Goal: Information Seeking & Learning: Compare options

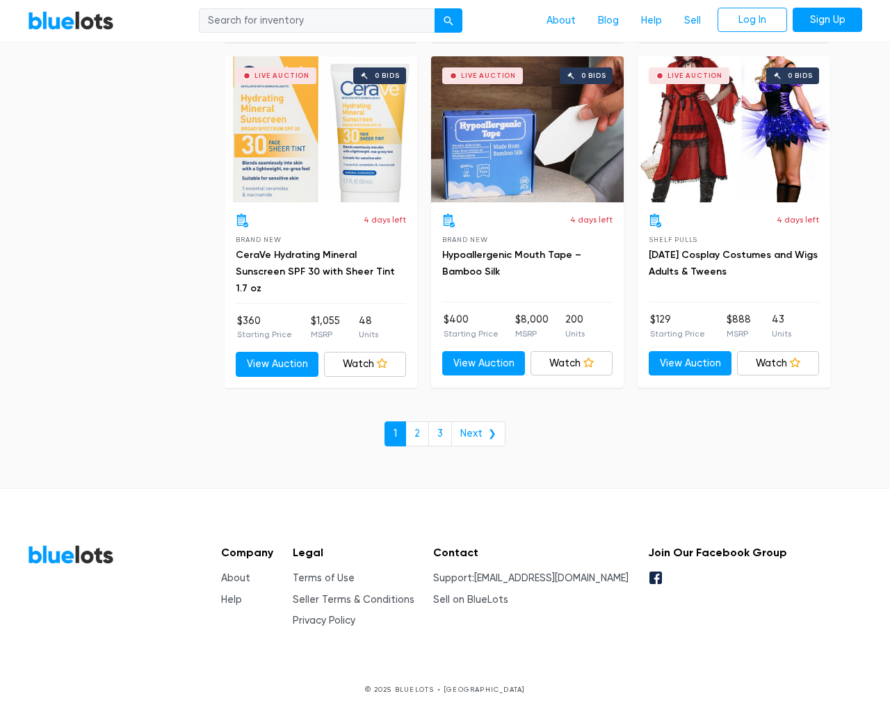
scroll to position [5937, 0]
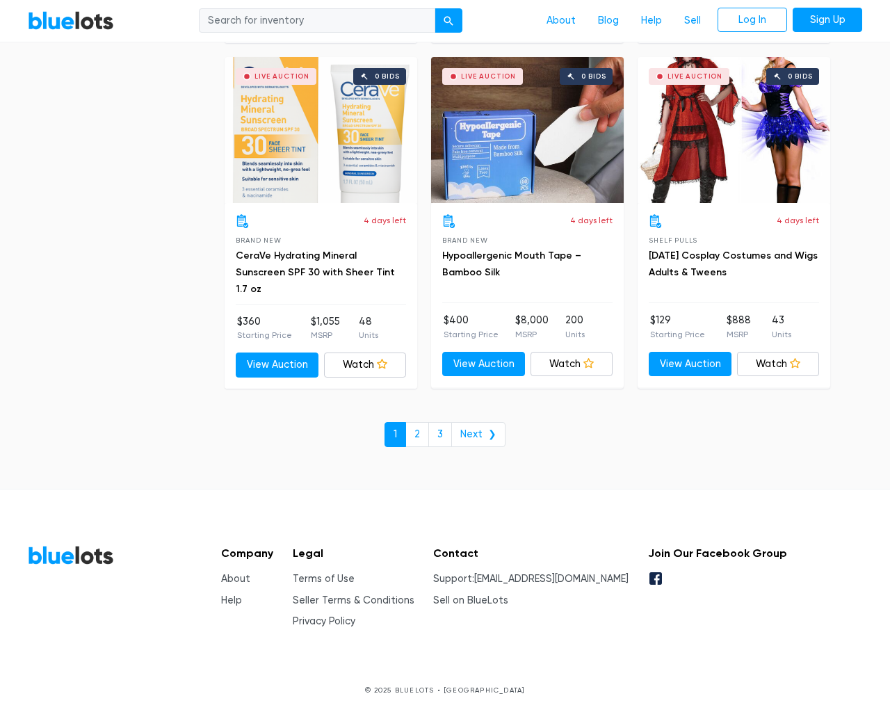
type input "the"
type input "[EMAIL_ADDRESS][DOMAIN_NAME]"
type input "e"
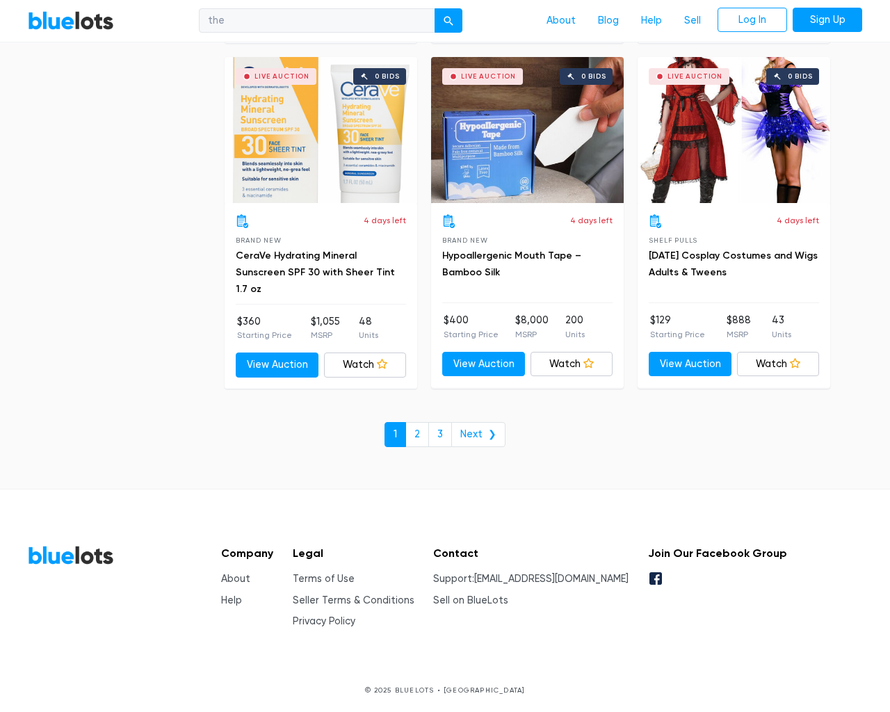
checkbox New"] "false"
type input "e"
checkbox Pulls"] "false"
checkbox input "false"
checkbox Accessories"] "false"
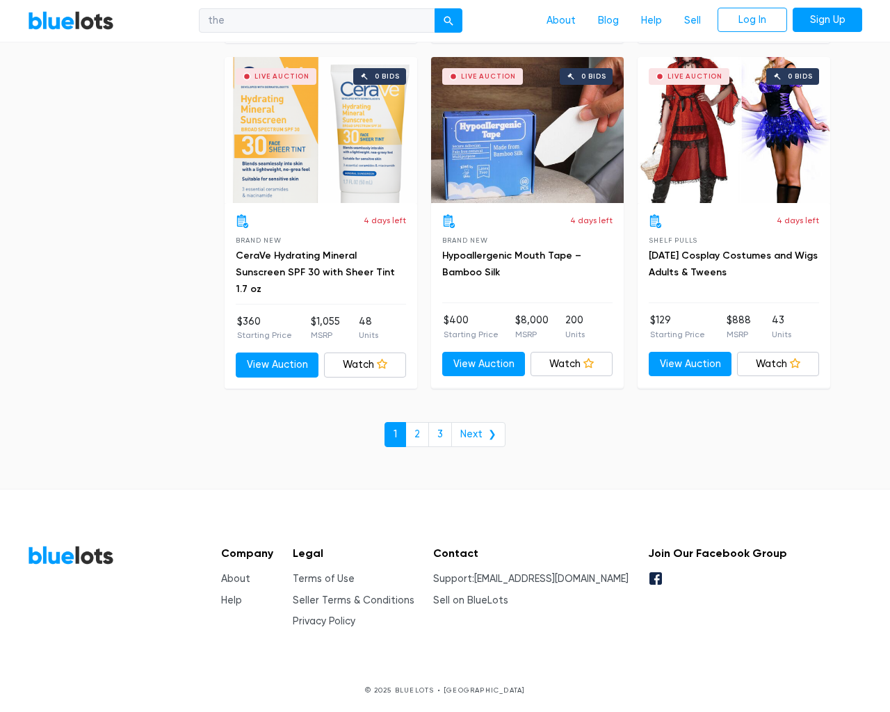
checkbox Beauty"] "false"
checkbox input "false"
checkbox Merchandise"] "false"
checkbox Garden"] "false"
checkbox Baby"] "false"
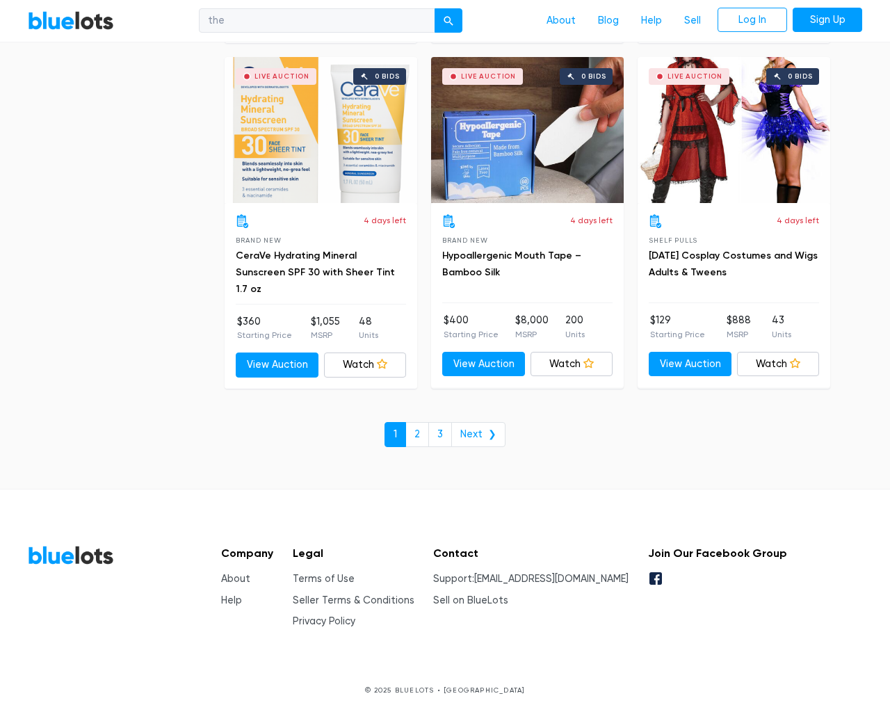
checkbox Industrial"] "false"
checkbox input "false"
type input "e"
select select "10000"
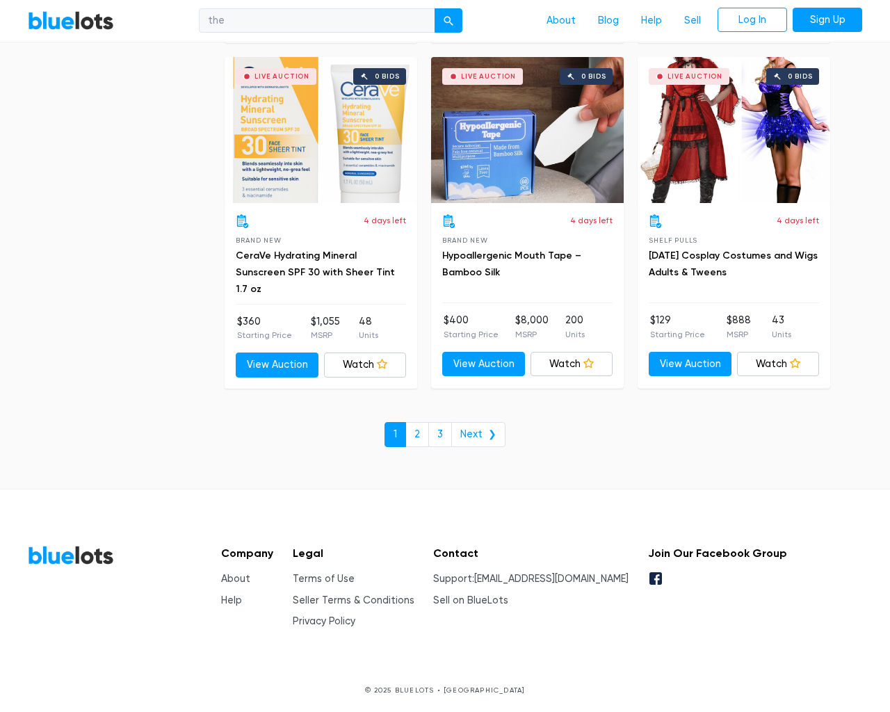
select select "50000"
select select "10000"
select select "50000"
select select "highest_price"
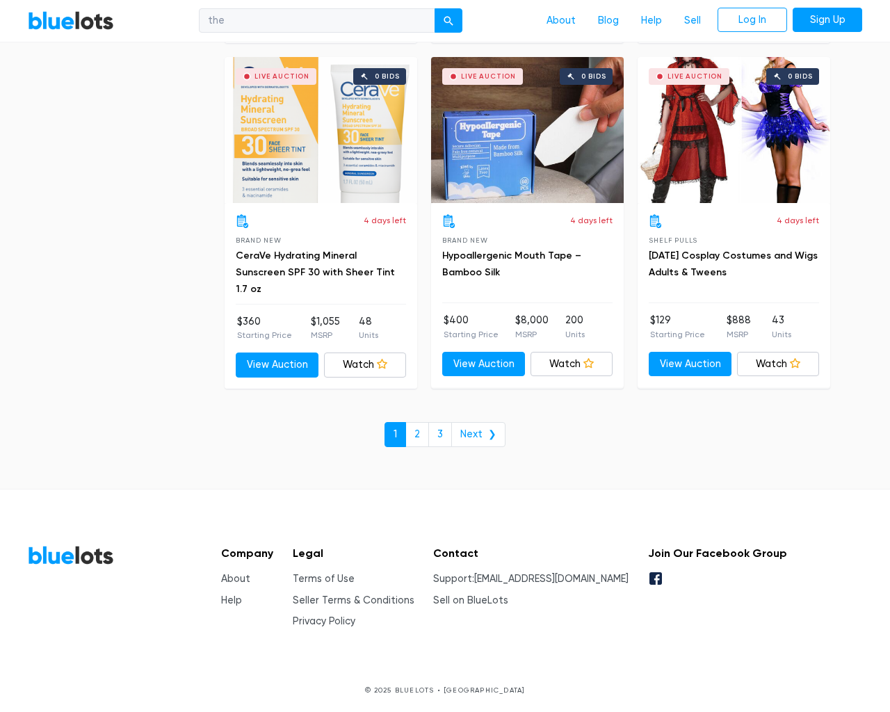
scroll to position [135, 0]
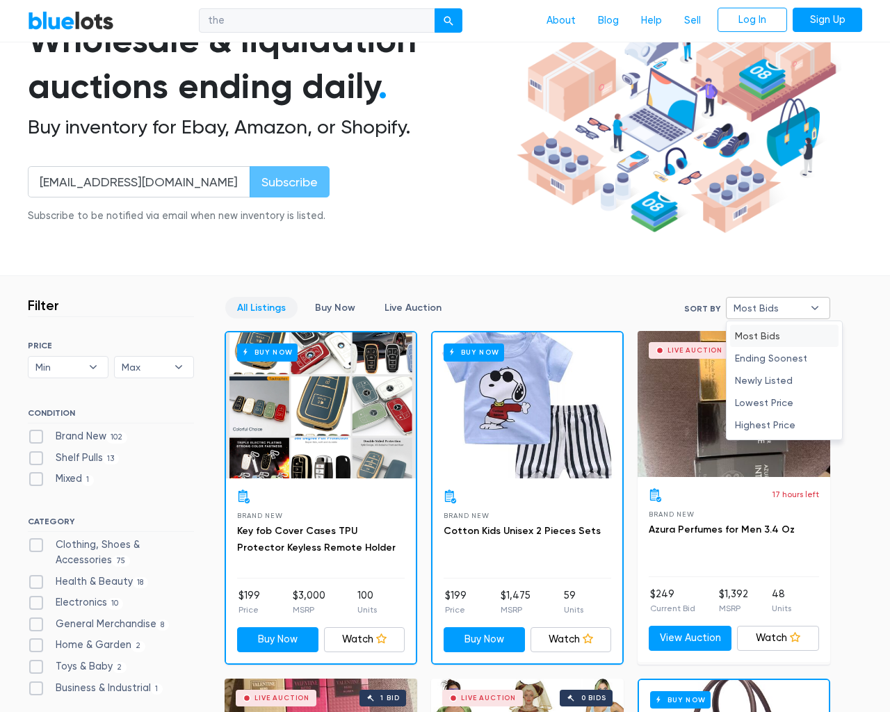
type input "e"
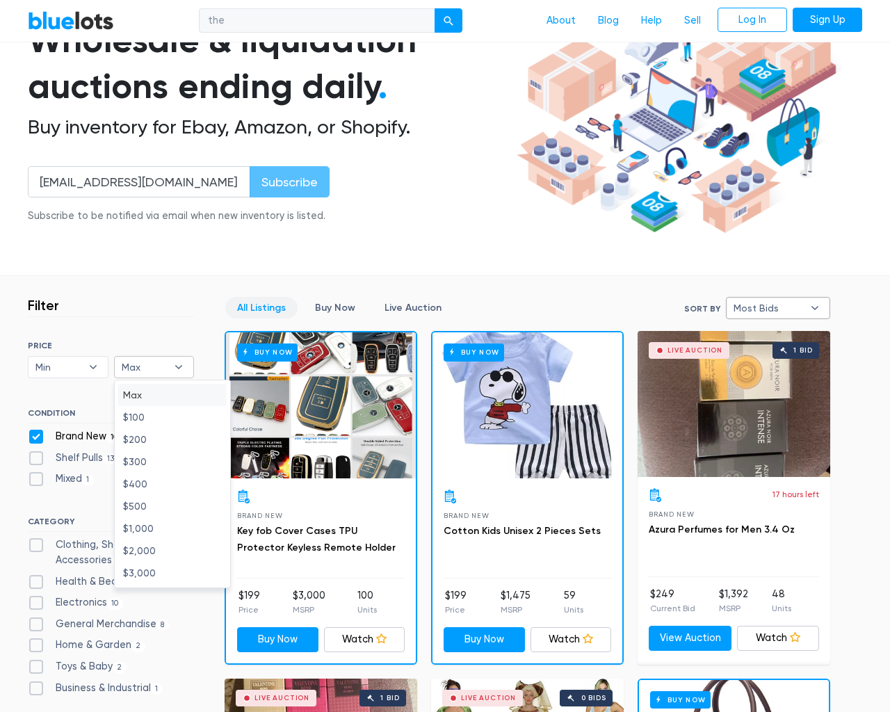
checkbox New"] "false"
checkbox Pulls"] "false"
checkbox input "false"
checkbox Accessories"] "false"
checkbox Beauty"] "false"
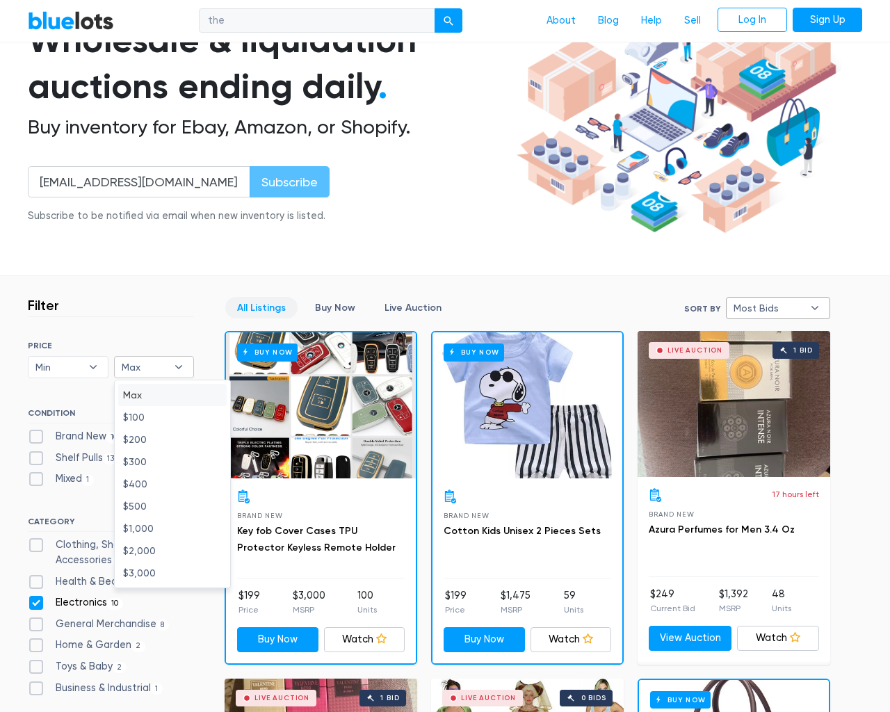
checkbox input "false"
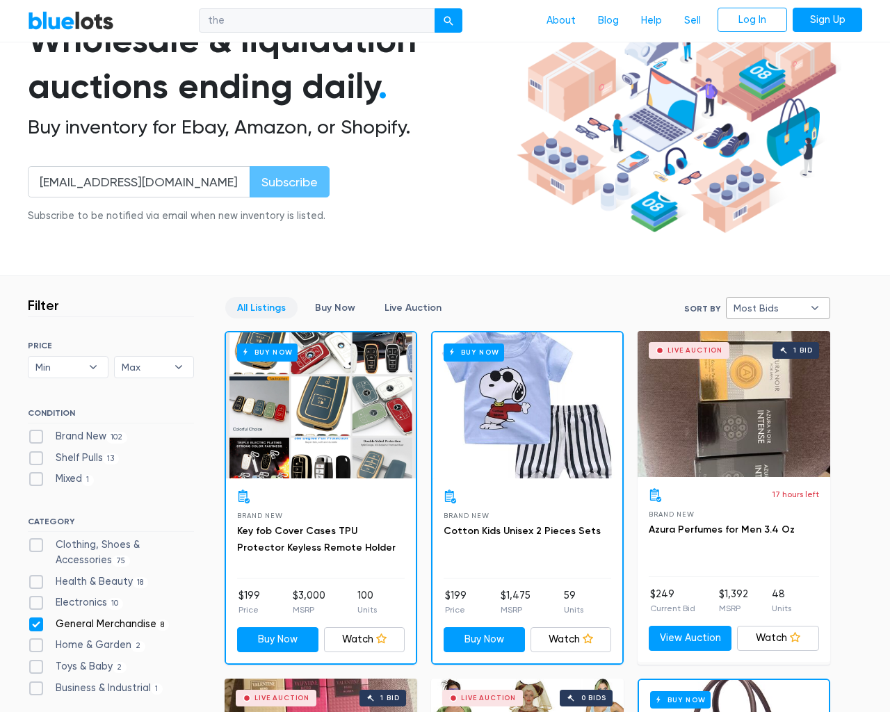
checkbox Merchandise"] "false"
checkbox Garden"] "false"
checkbox Baby"] "false"
checkbox Industrial"] "false"
checkbox input "false"
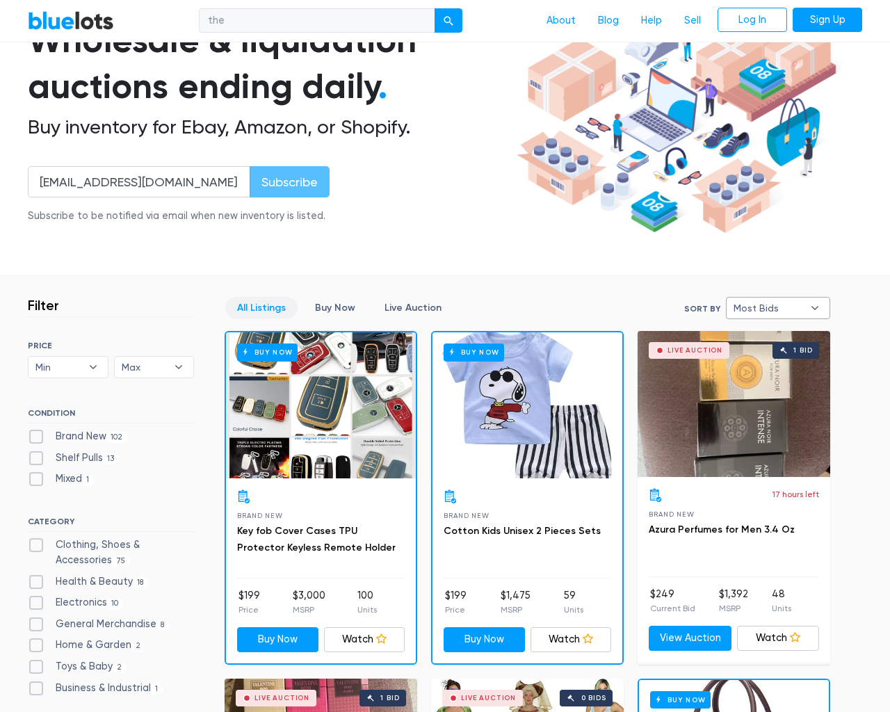
checkbox input "false"
type input "e"
select select "most_bids"
type input "e"
checkbox New"] "false"
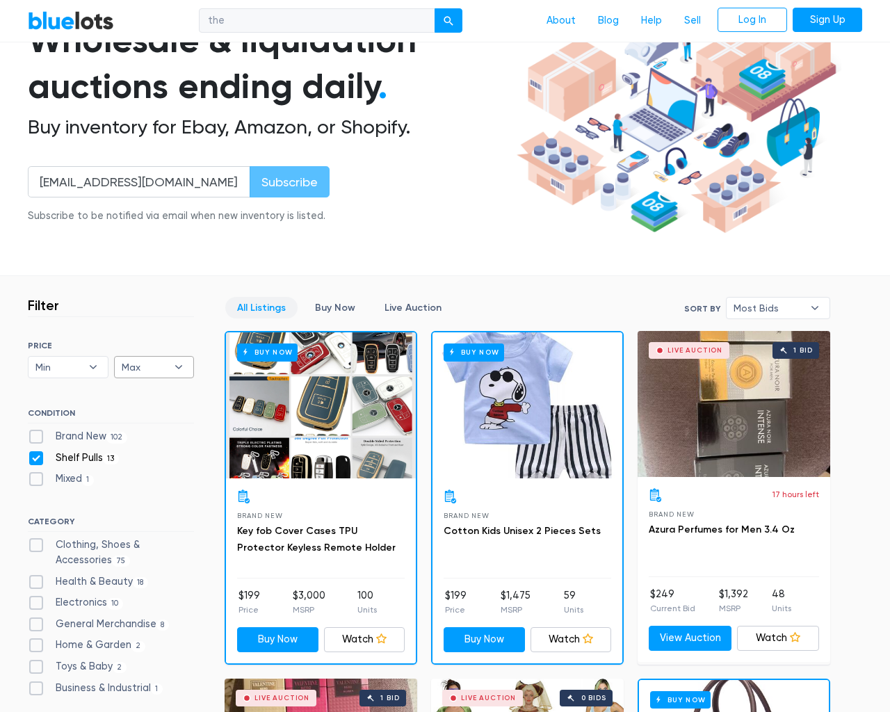
checkbox Pulls"] "false"
checkbox input "false"
checkbox Accessories"] "false"
checkbox Beauty"] "false"
checkbox input "false"
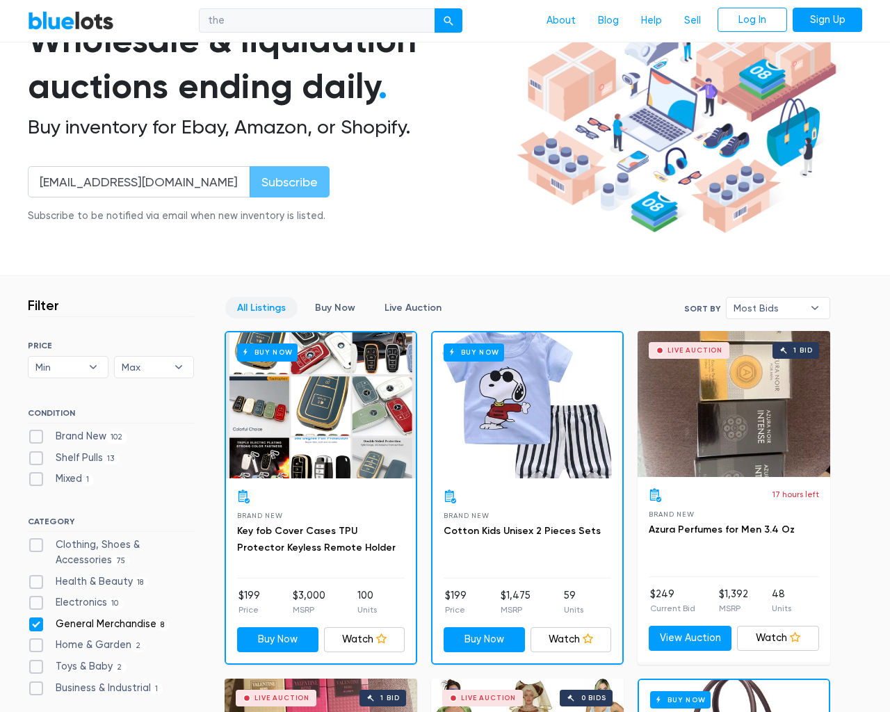
checkbox Merchandise"] "false"
checkbox Garden"] "false"
checkbox Baby"] "false"
checkbox Industrial"] "false"
checkbox input "false"
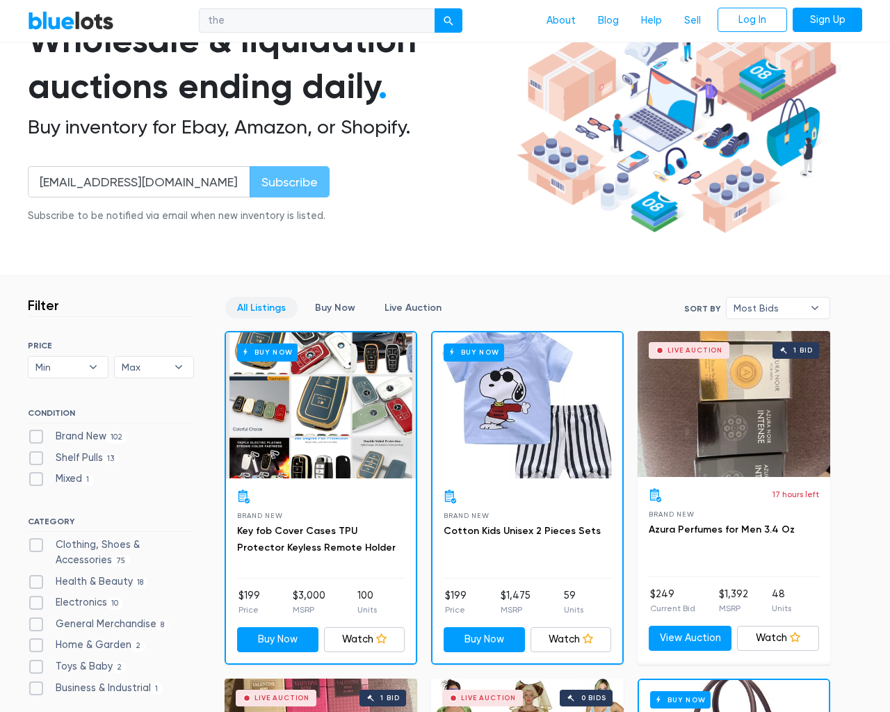
checkbox input "false"
type input "e"
select select
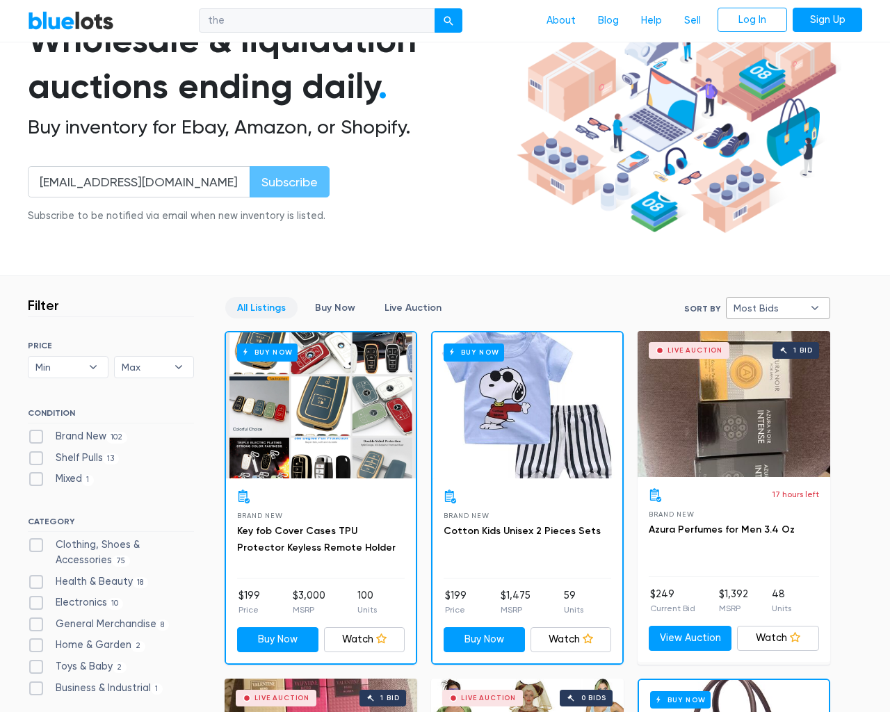
select select "most_bids"
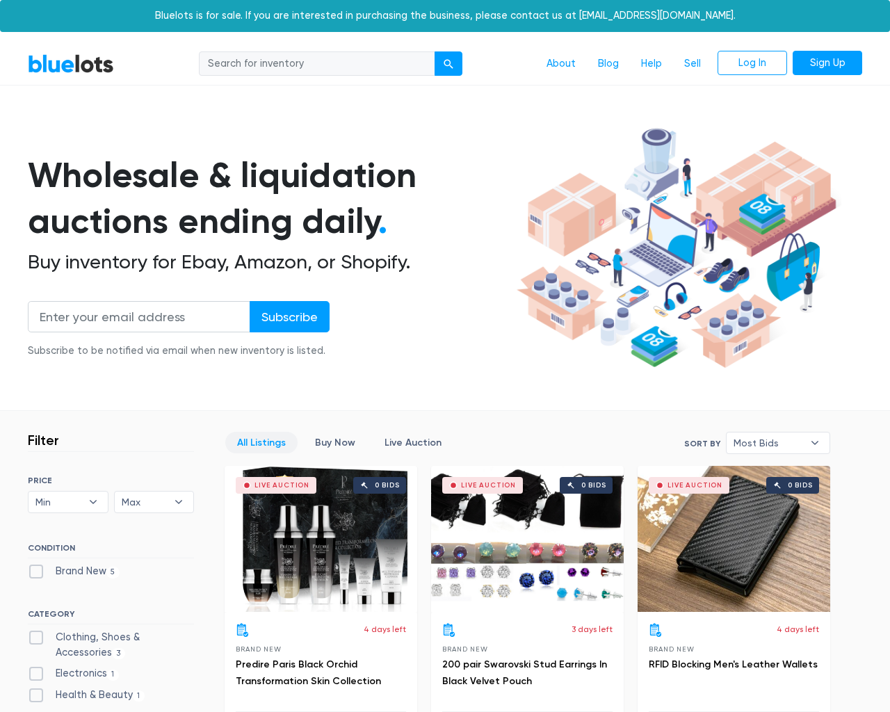
scroll to position [732, 0]
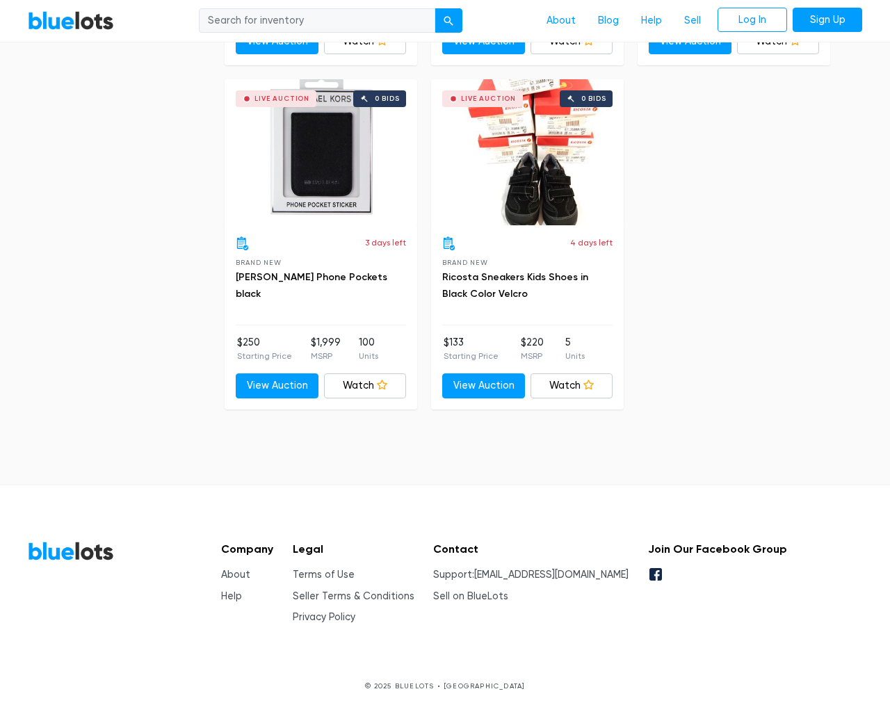
type input "the"
type input "testing@example.com"
type input "e"
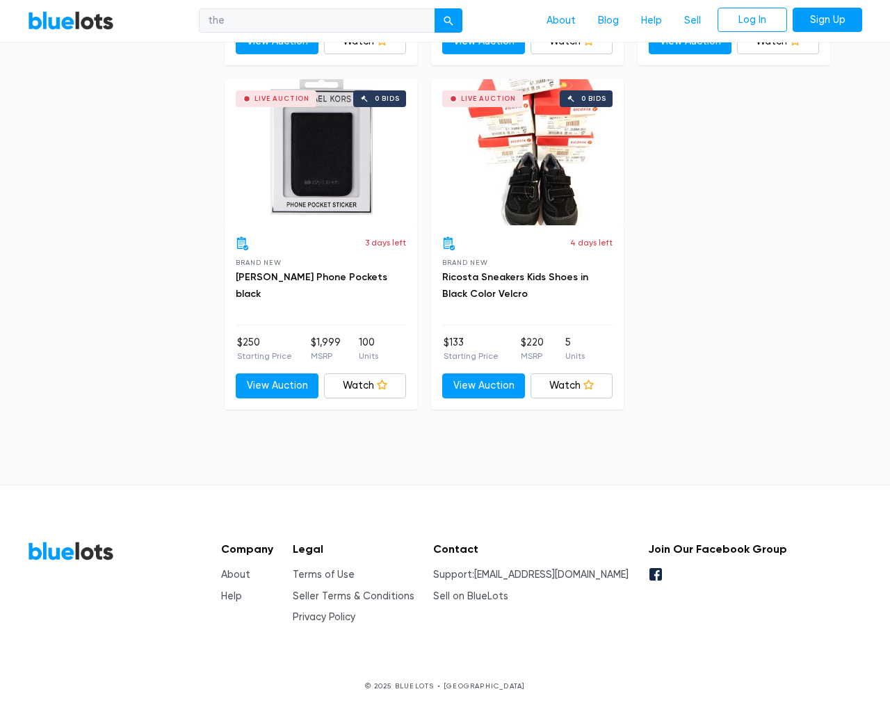
checkbox New"] "false"
checkbox Accessories"] "false"
checkbox input "false"
checkbox Beauty"] "false"
checkbox input "false"
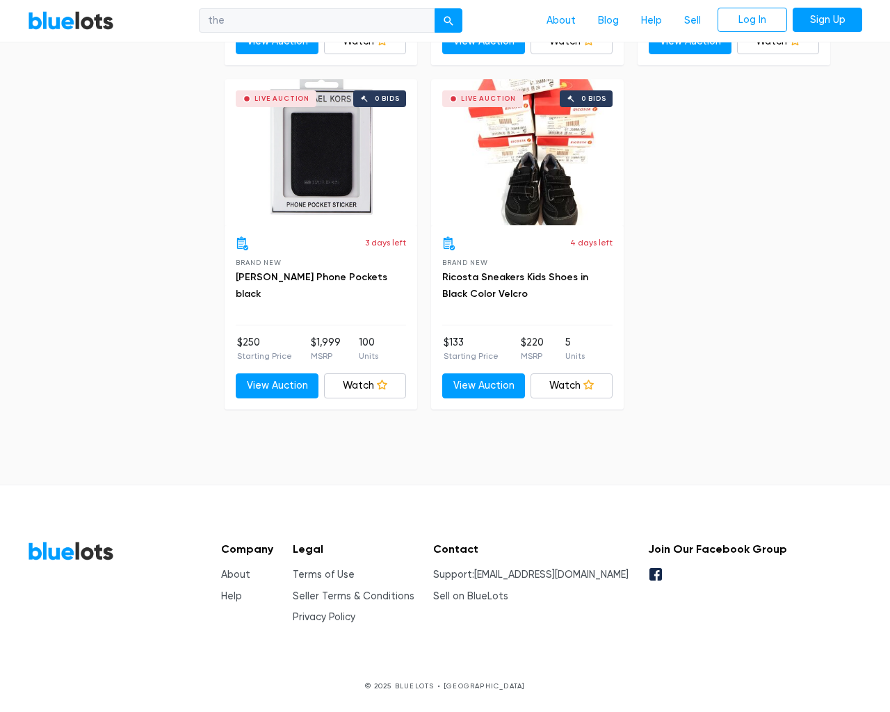
type input "e"
select select "10000"
select select "50000"
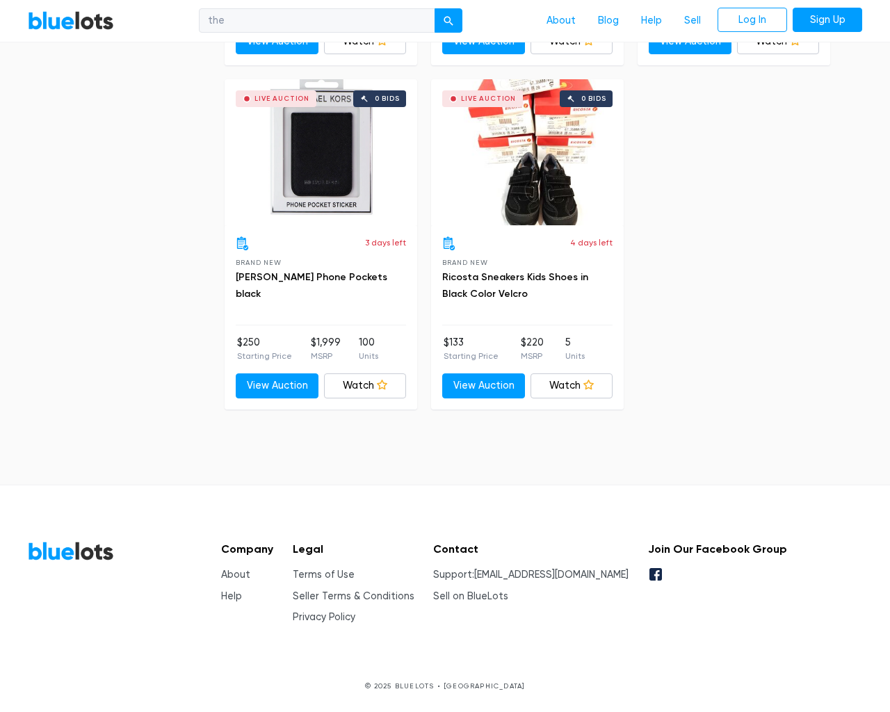
scroll to position [135, 0]
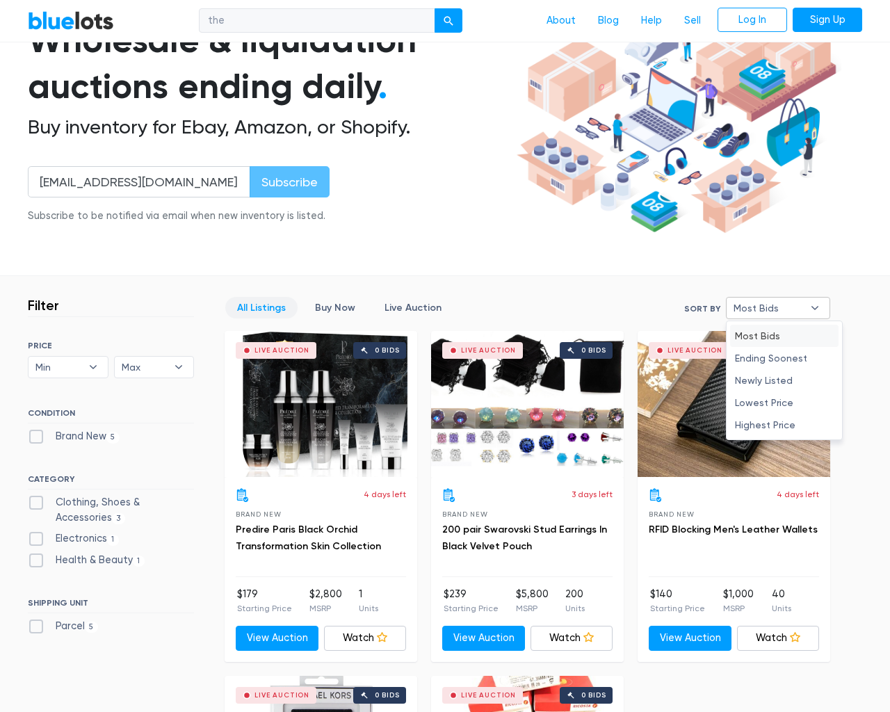
select select "ending_soonest"
type input "e"
checkbox New"] "false"
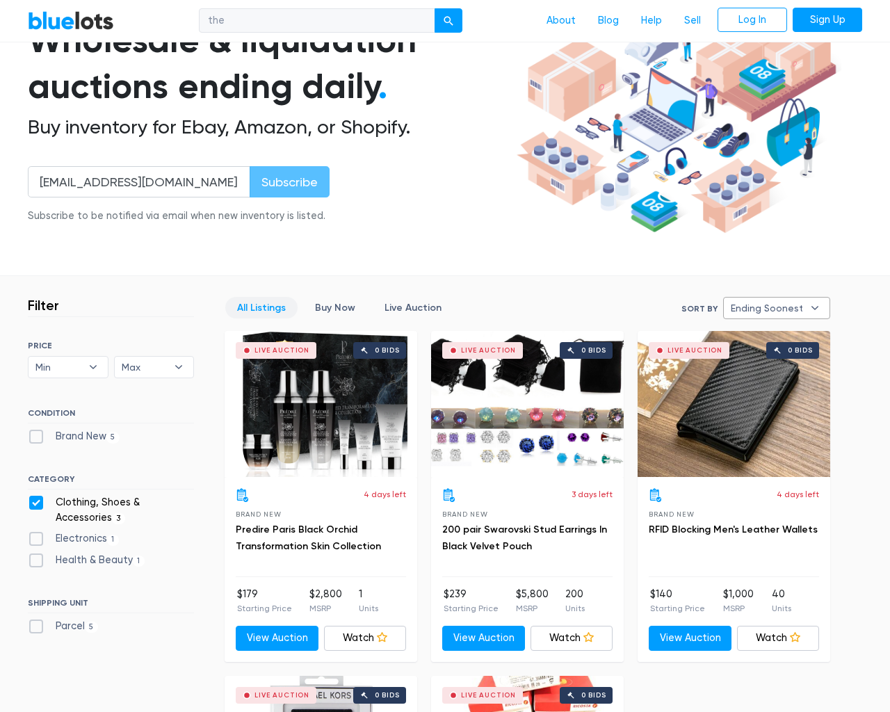
checkbox Accessories"] "false"
checkbox input "false"
checkbox Beauty"] "false"
checkbox input "false"
type input "e"
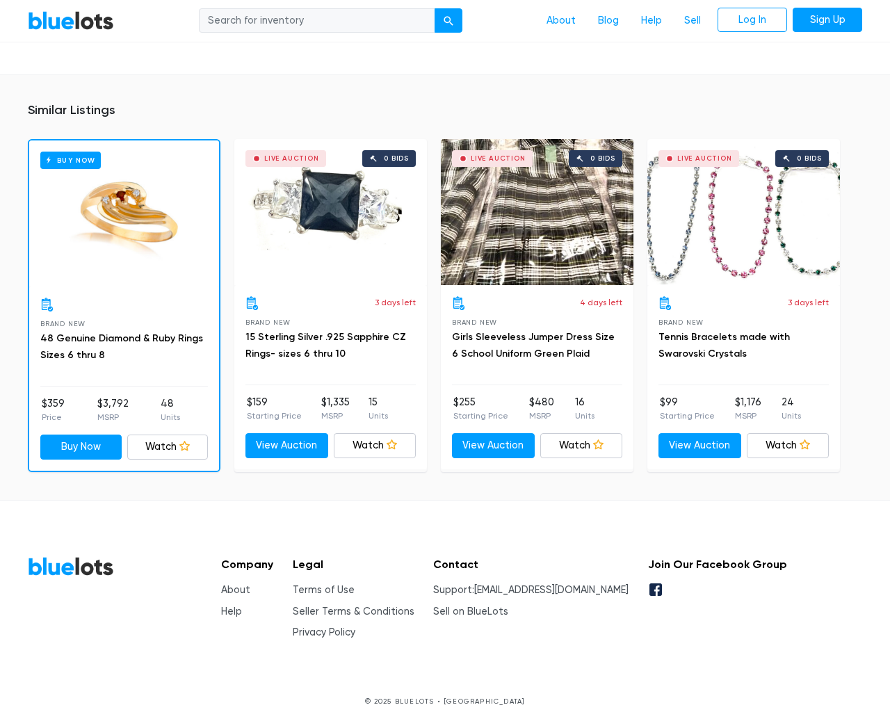
scroll to position [869, 0]
type input "the"
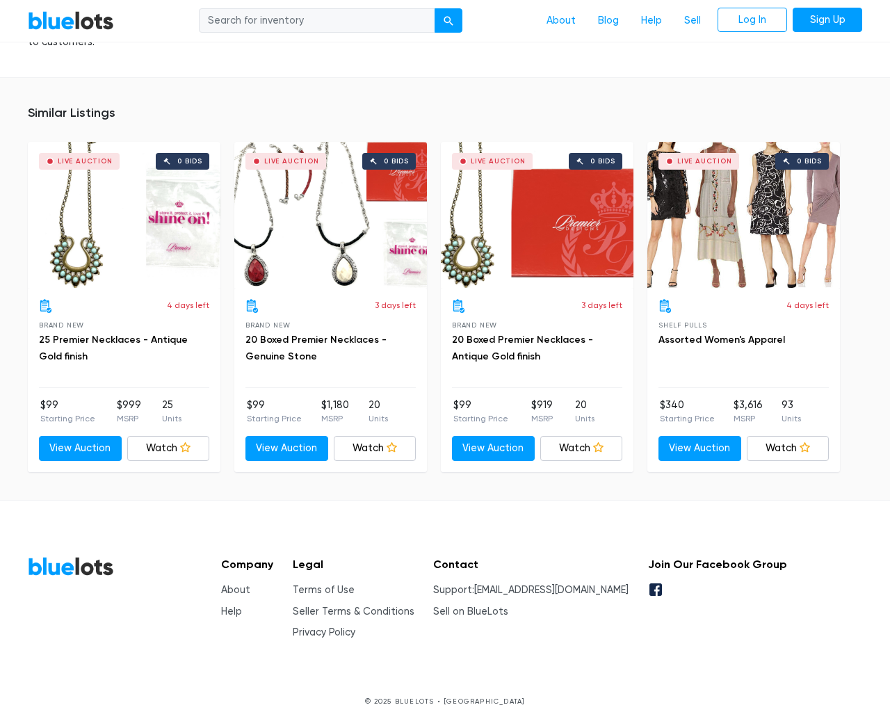
scroll to position [990, 0]
type input "the"
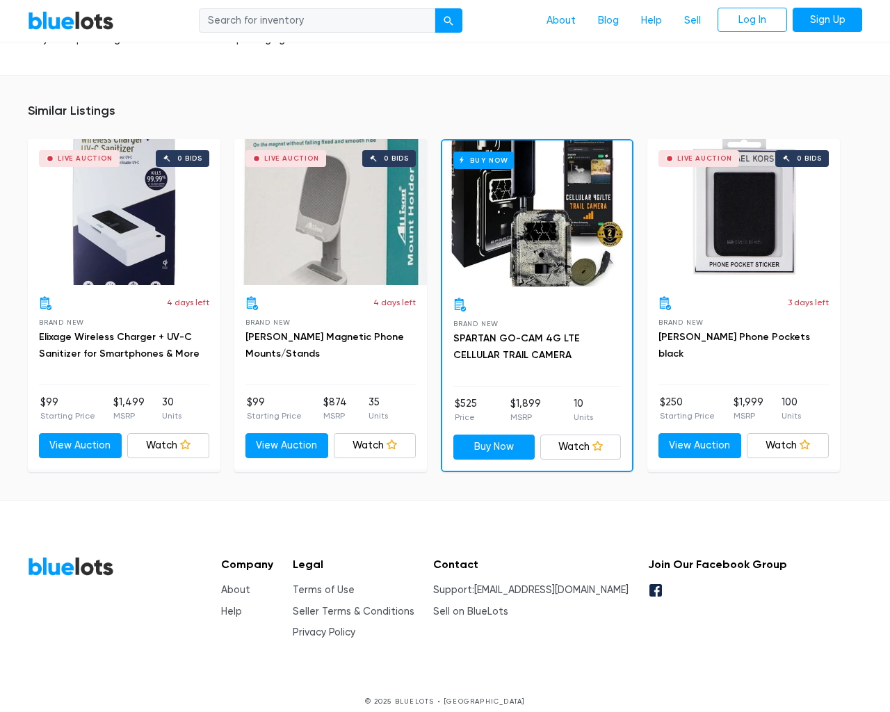
scroll to position [992, 0]
type input "the"
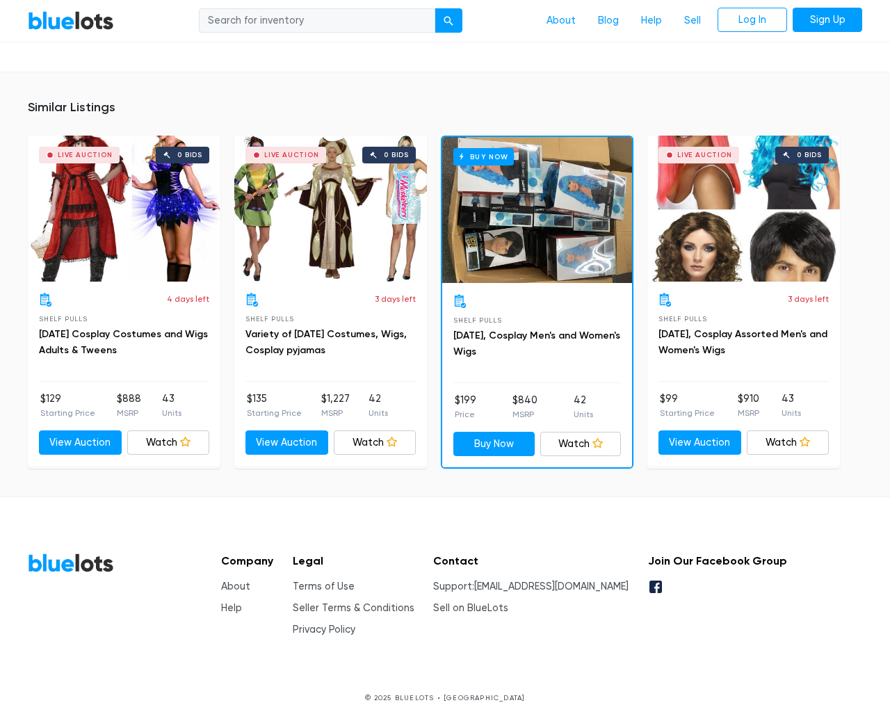
scroll to position [1319, 0]
type input "the"
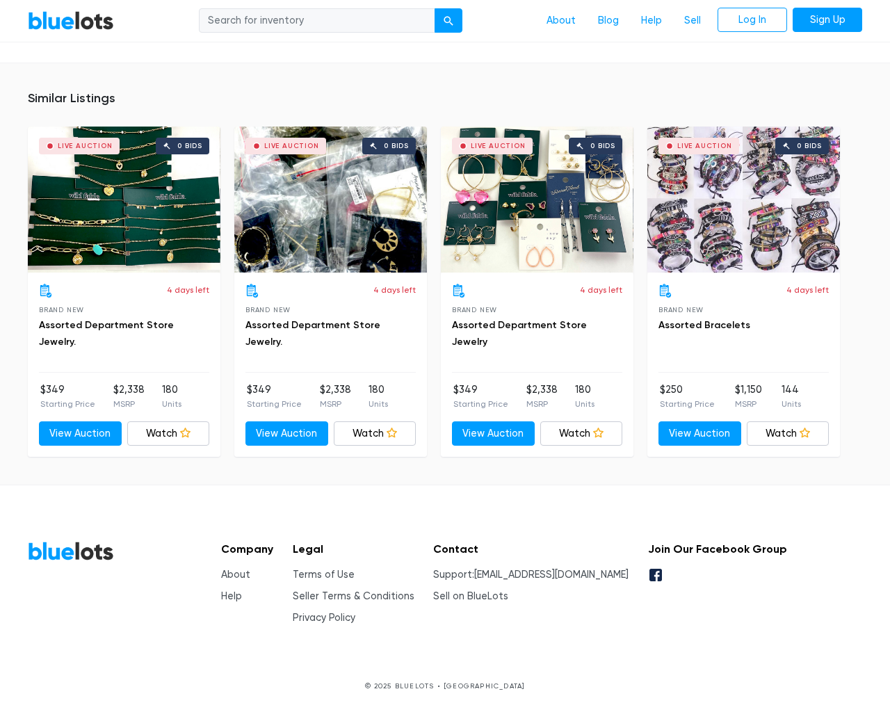
scroll to position [941, 0]
type input "the"
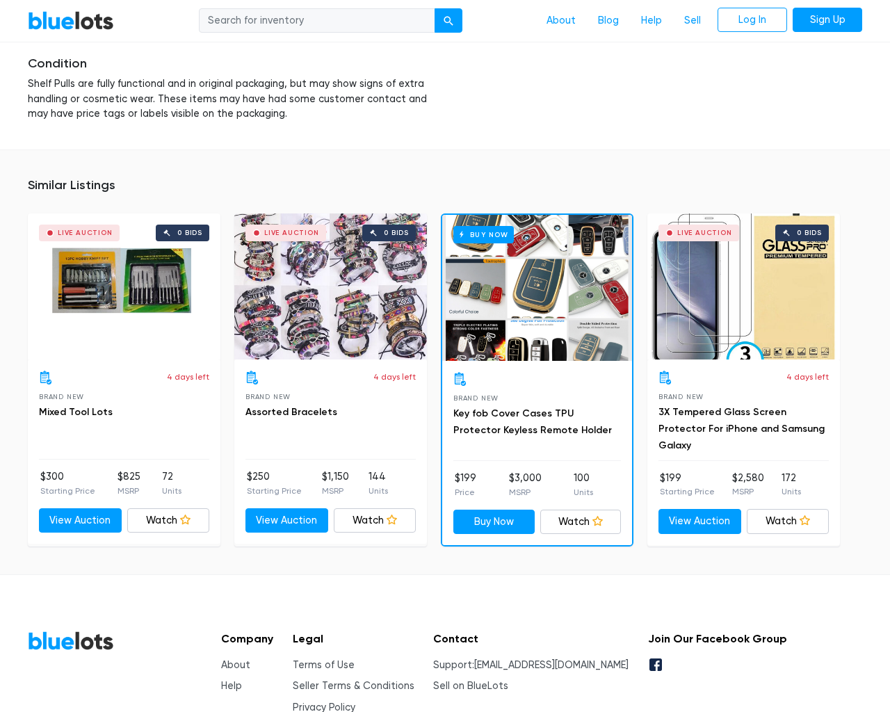
scroll to position [2190, 0]
type input "the"
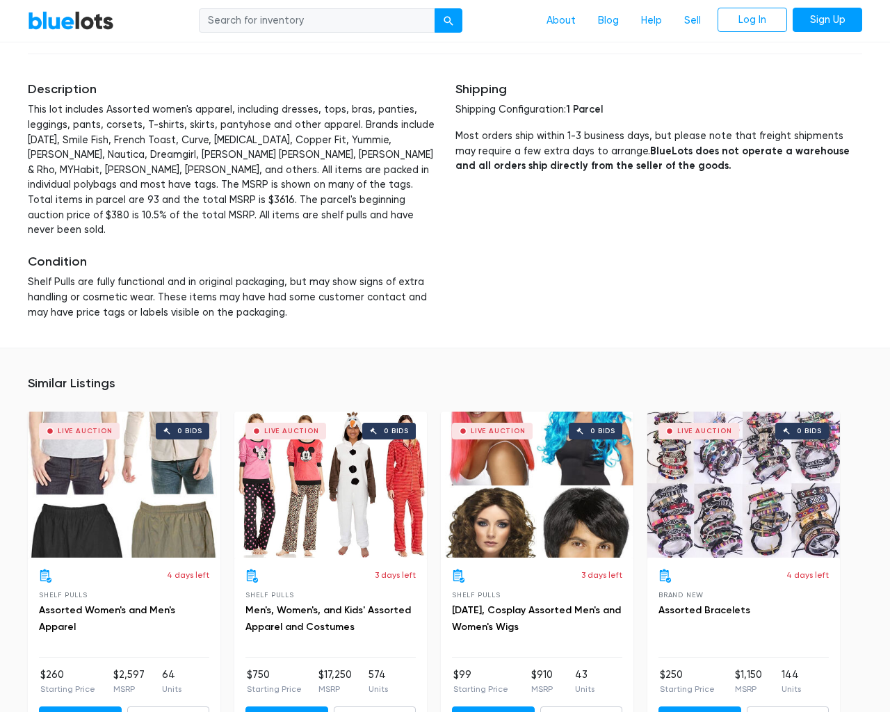
scroll to position [3505, 0]
type input "the"
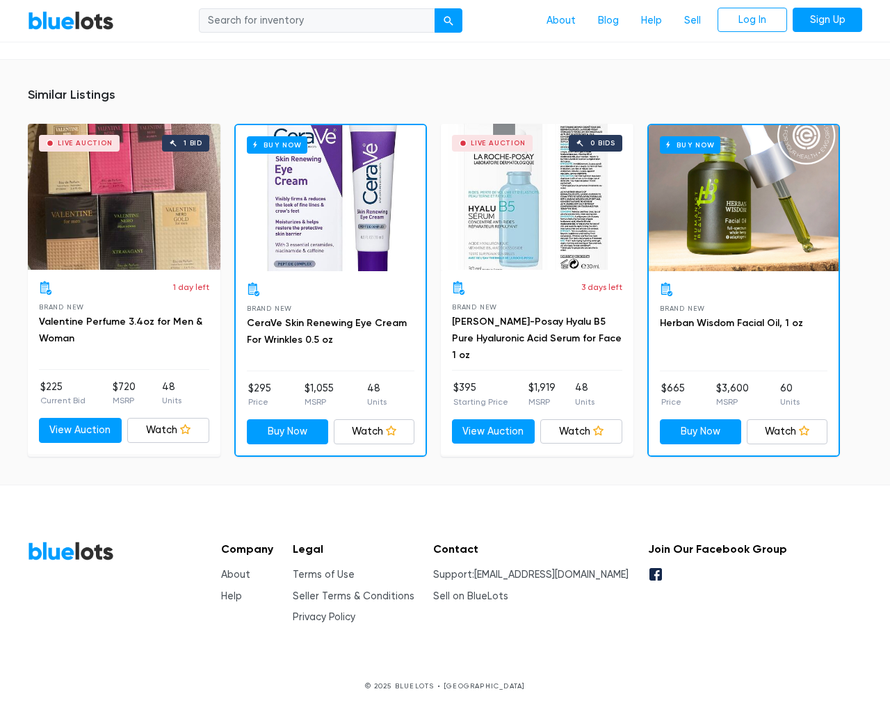
scroll to position [884, 0]
type input "the"
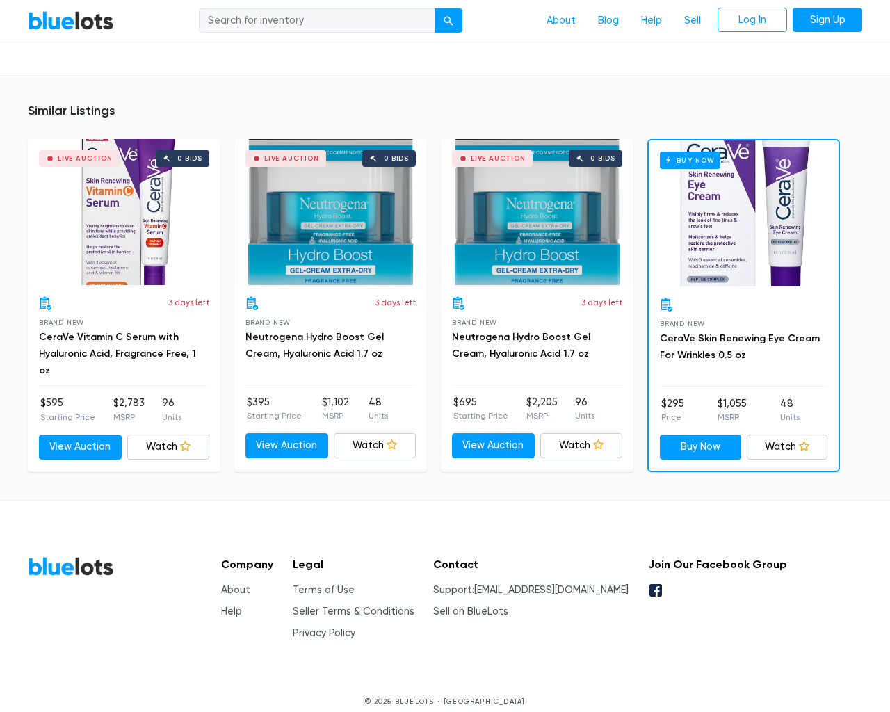
scroll to position [947, 0]
type input "the"
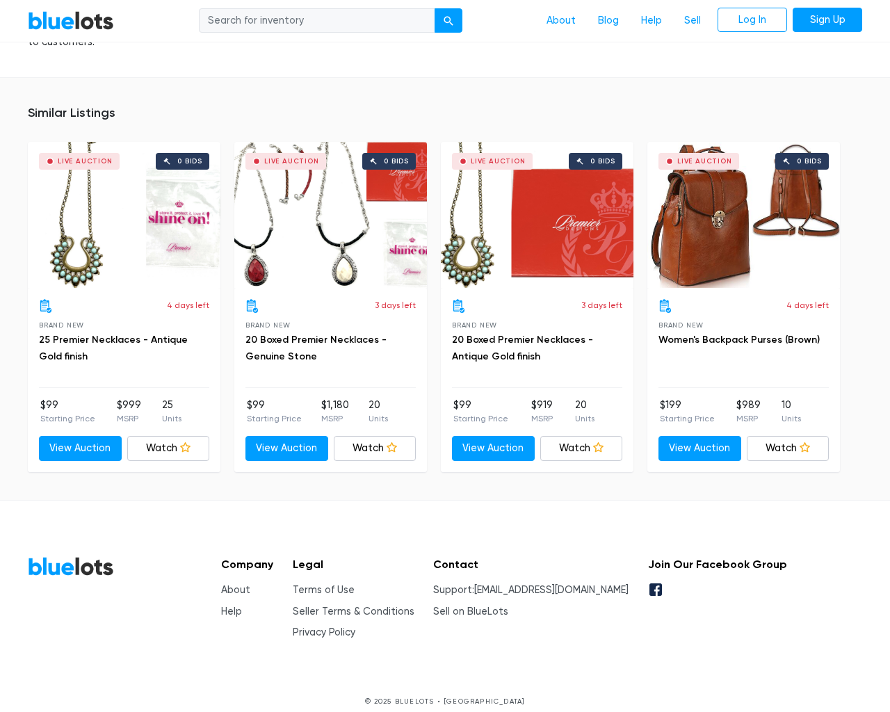
scroll to position [990, 0]
type input "the"
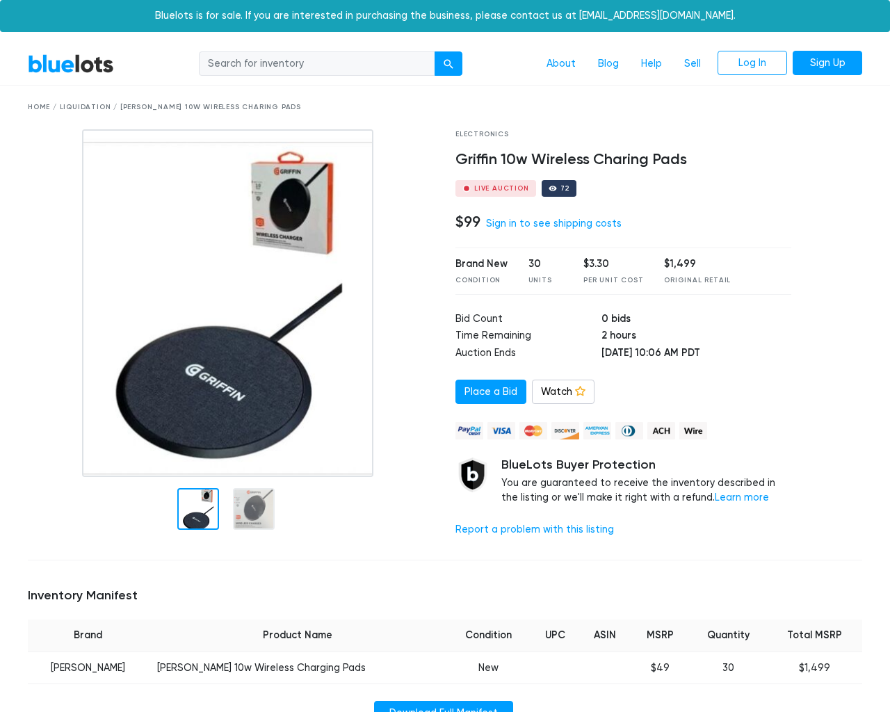
scroll to position [867, 0]
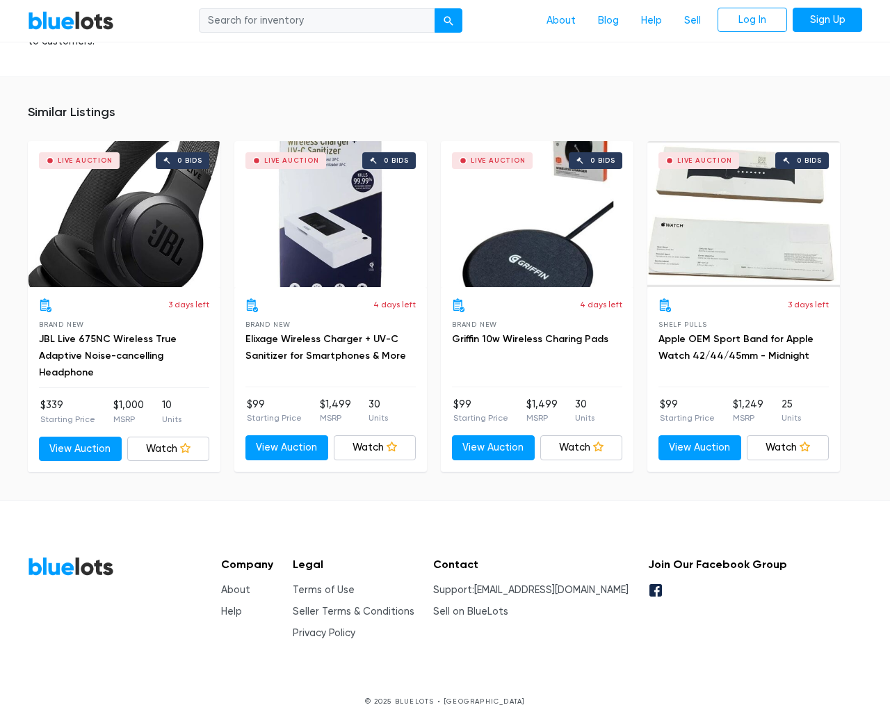
type input "the"
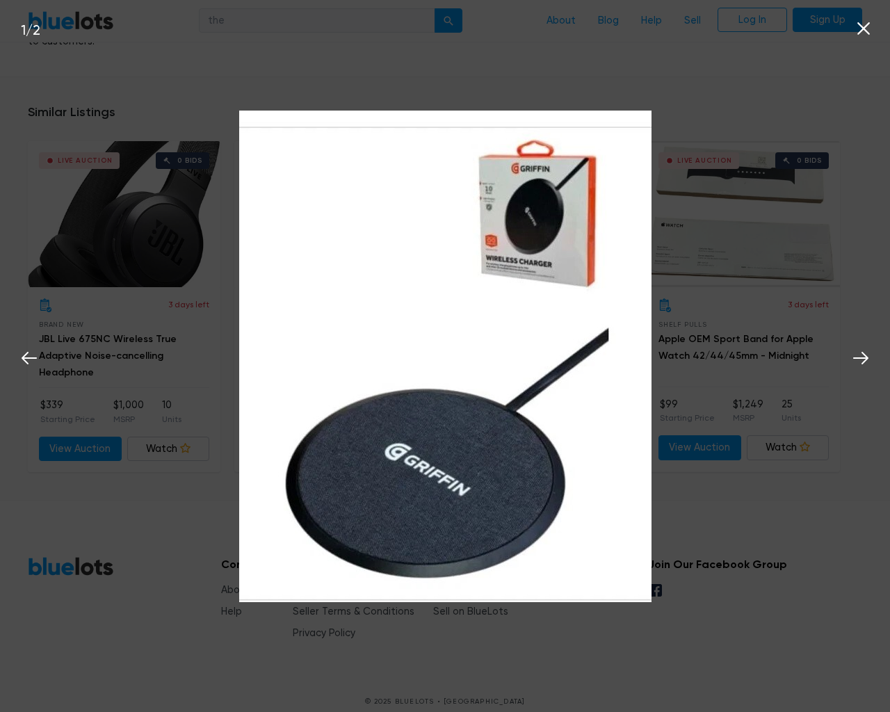
scroll to position [867, 0]
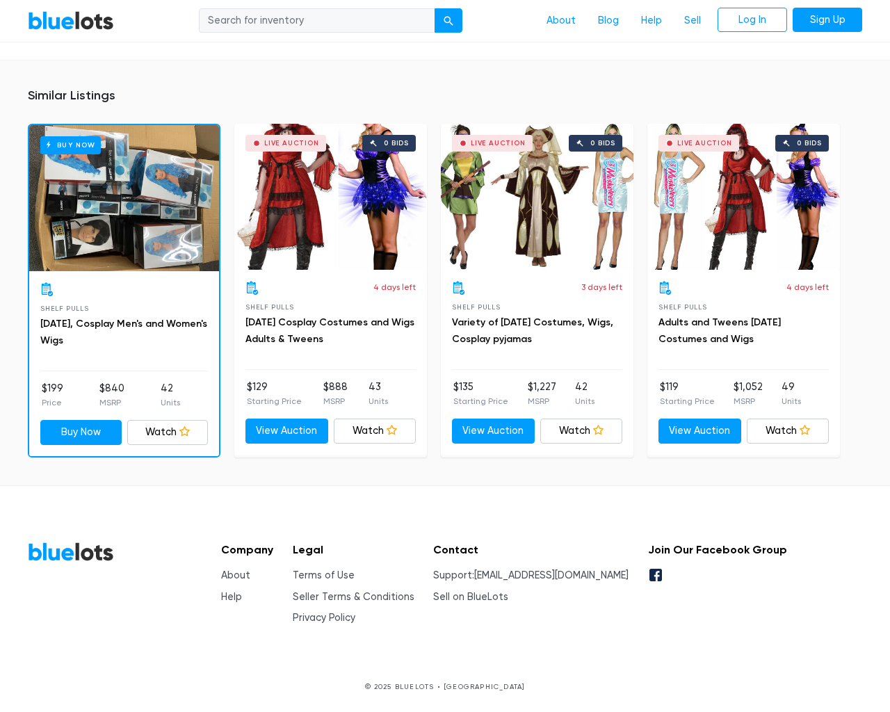
scroll to position [1063, 0]
type input "the"
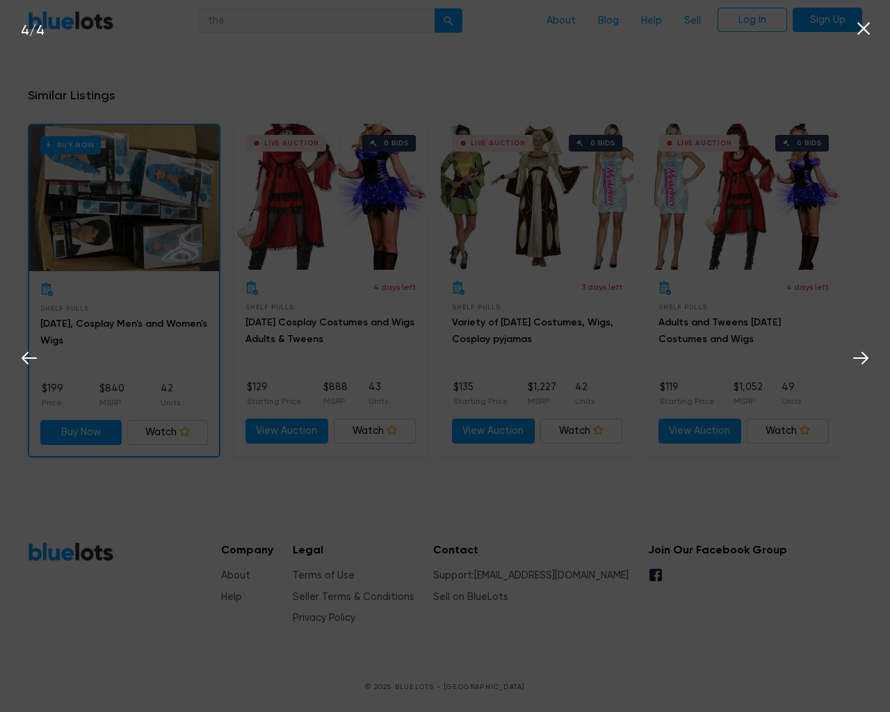
scroll to position [1064, 0]
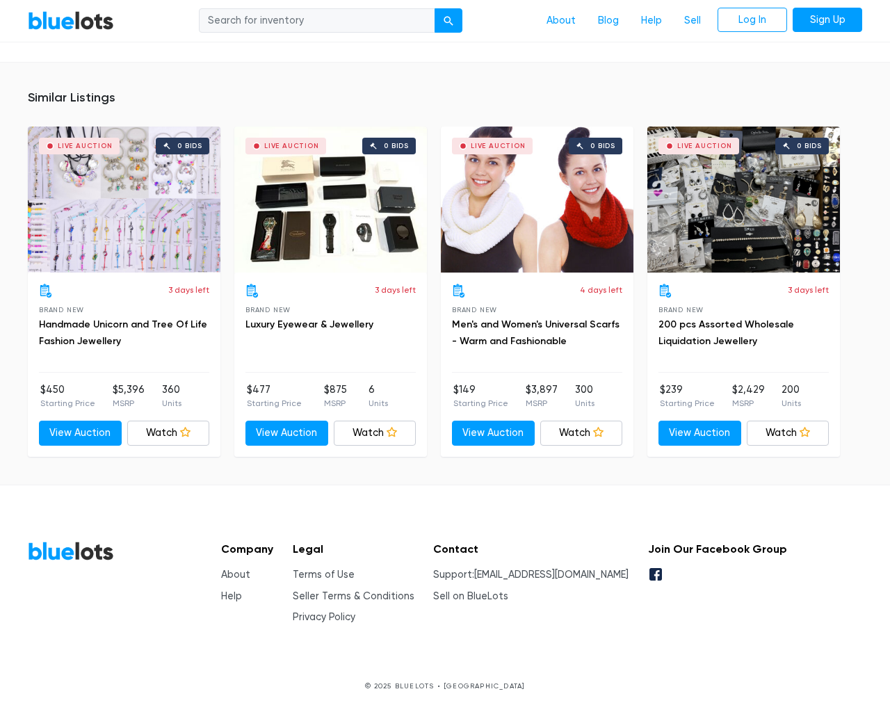
scroll to position [929, 0]
type input "the"
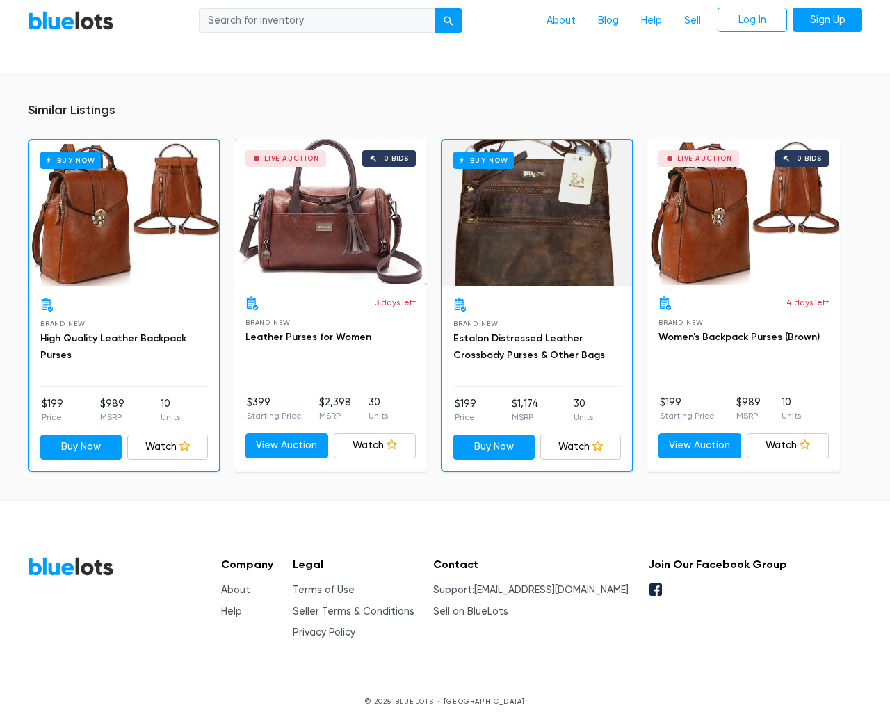
scroll to position [917, 0]
type input "the"
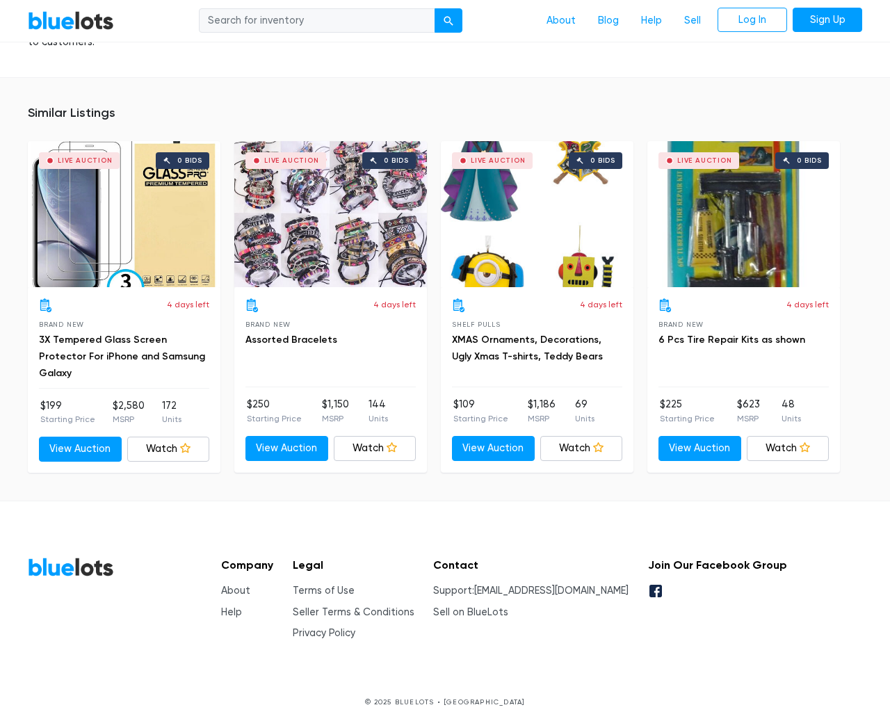
scroll to position [960, 0]
type input "the"
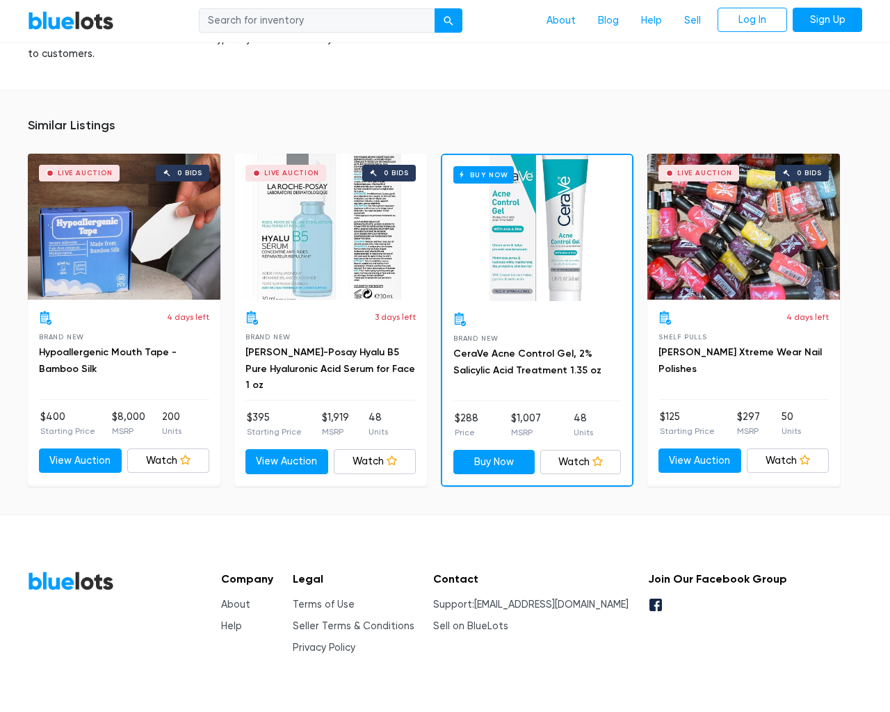
scroll to position [914, 0]
type input "the"
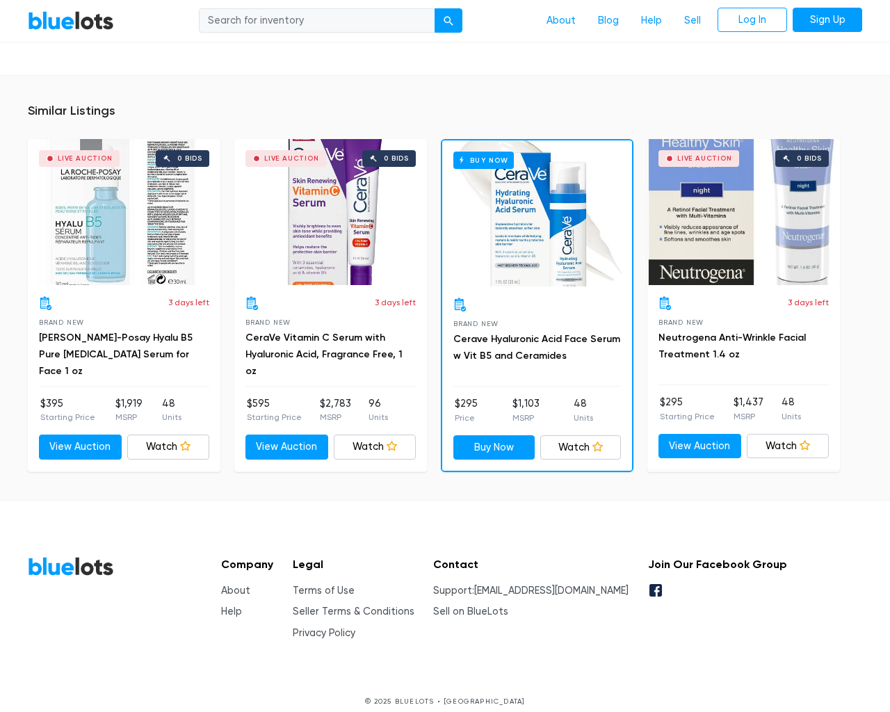
scroll to position [976, 0]
type input "the"
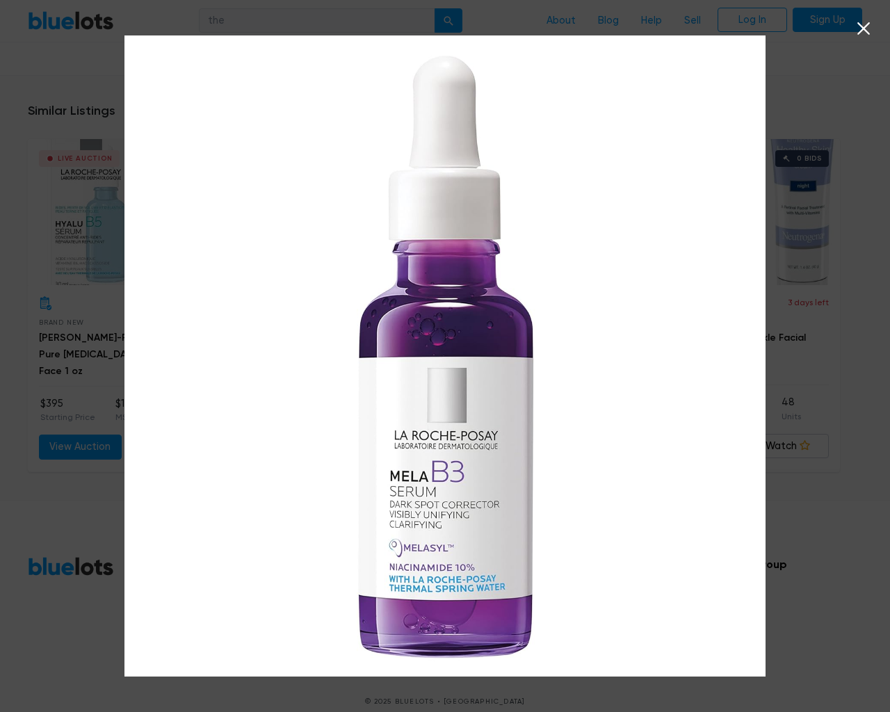
scroll to position [977, 0]
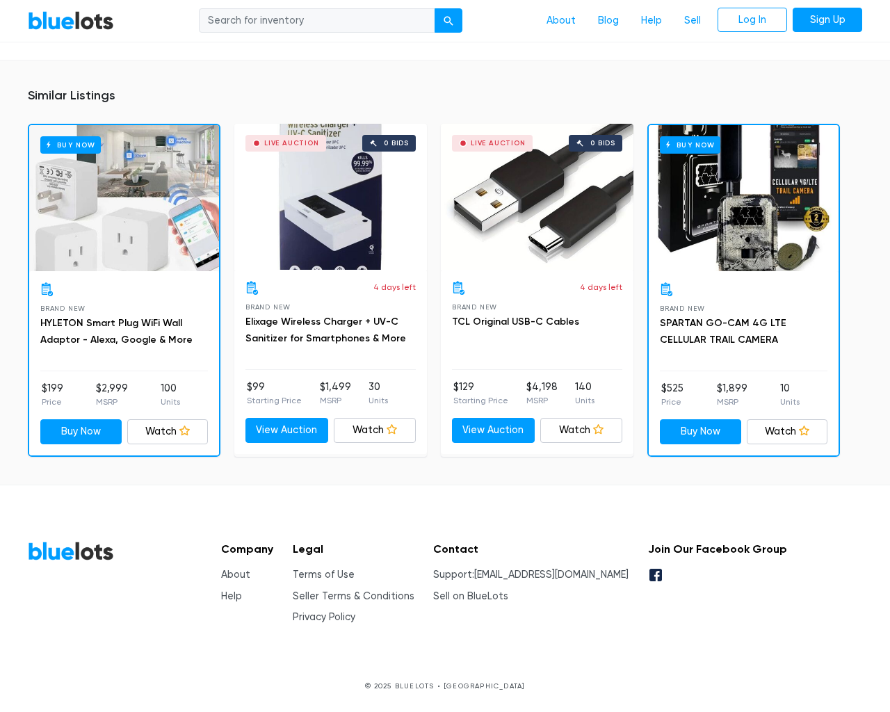
scroll to position [1007, 0]
type input "the"
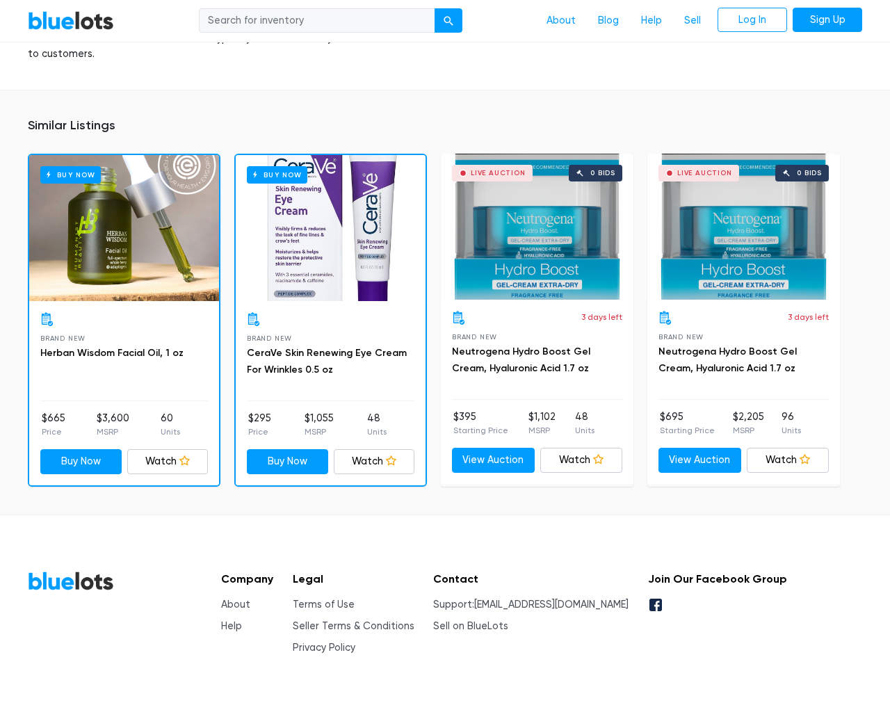
scroll to position [932, 0]
type input "the"
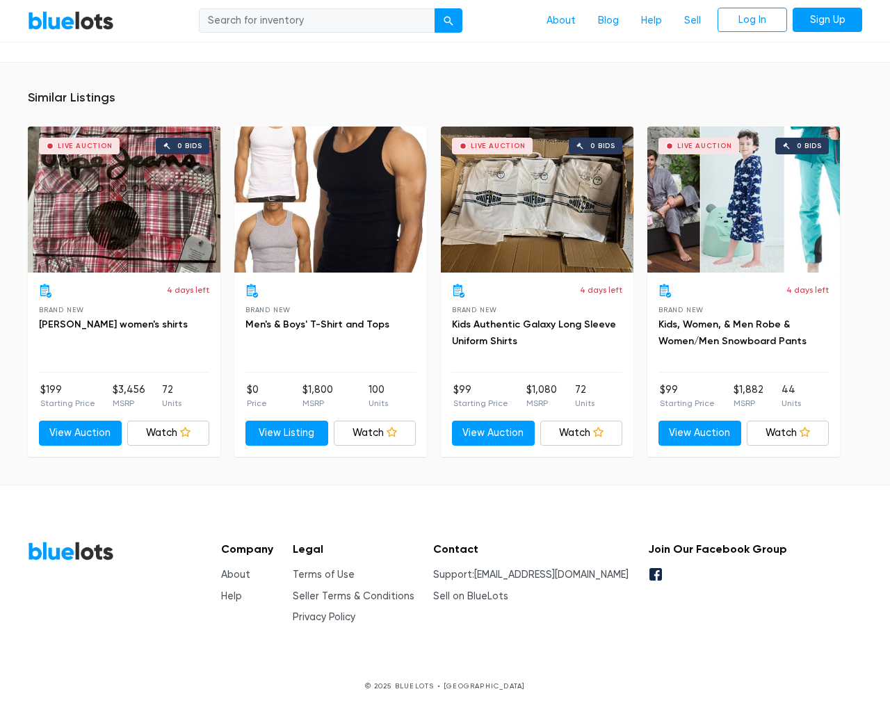
scroll to position [881, 0]
type input "the"
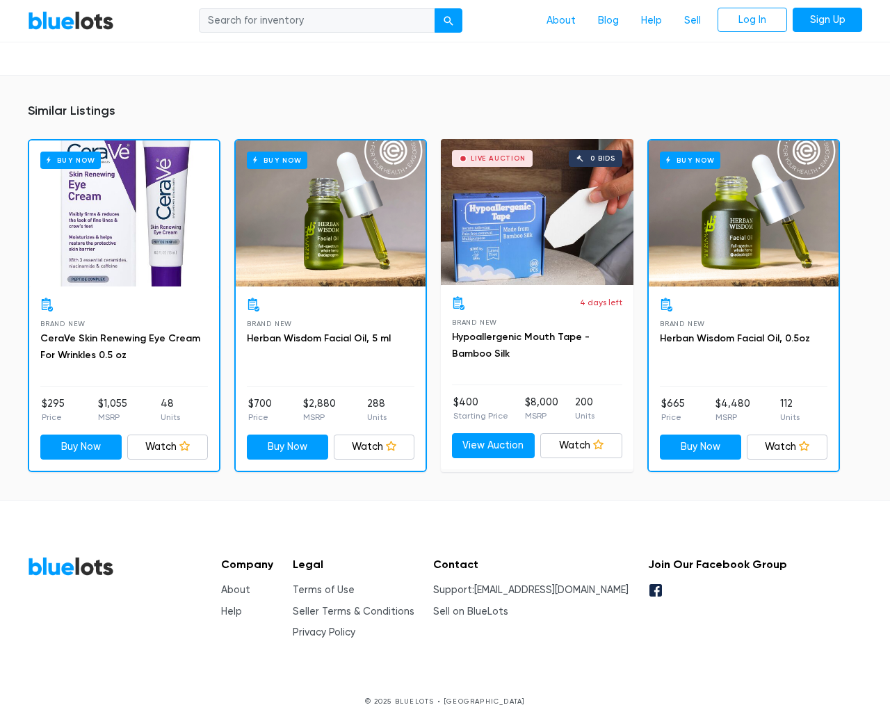
scroll to position [992, 0]
type input "the"
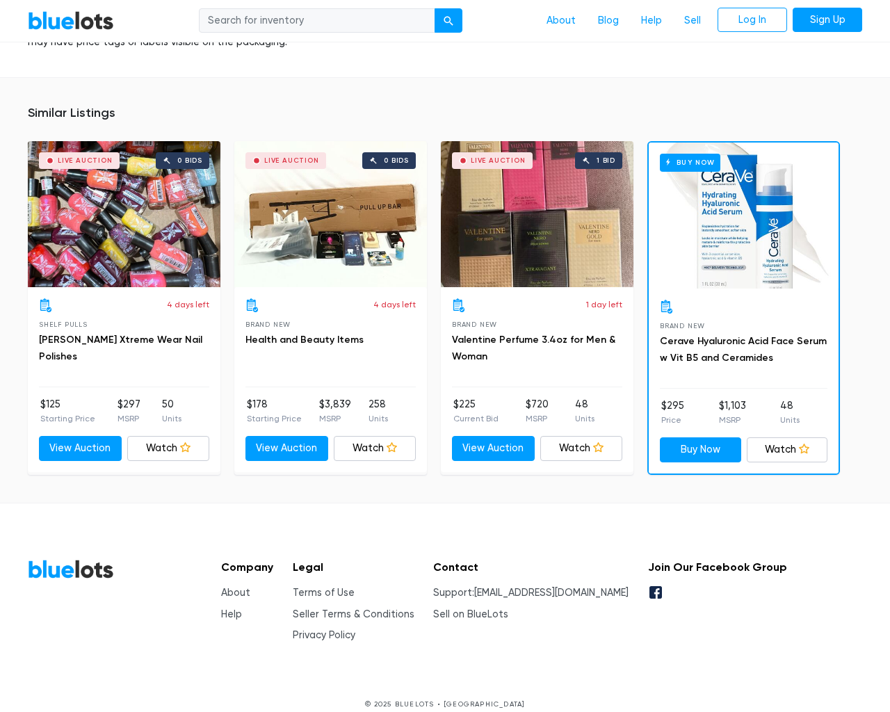
scroll to position [976, 0]
type input "the"
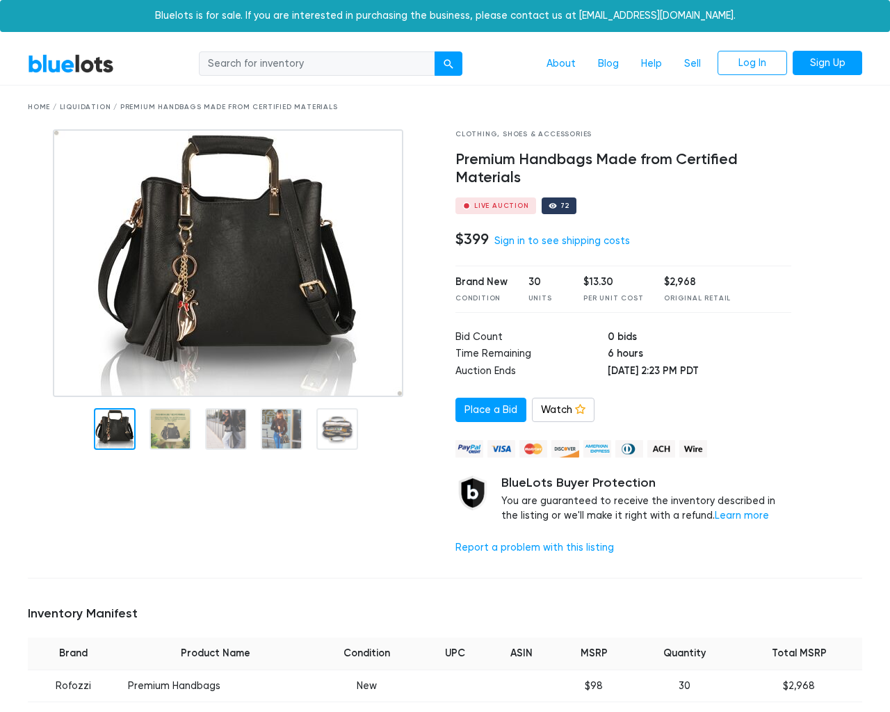
scroll to position [962, 0]
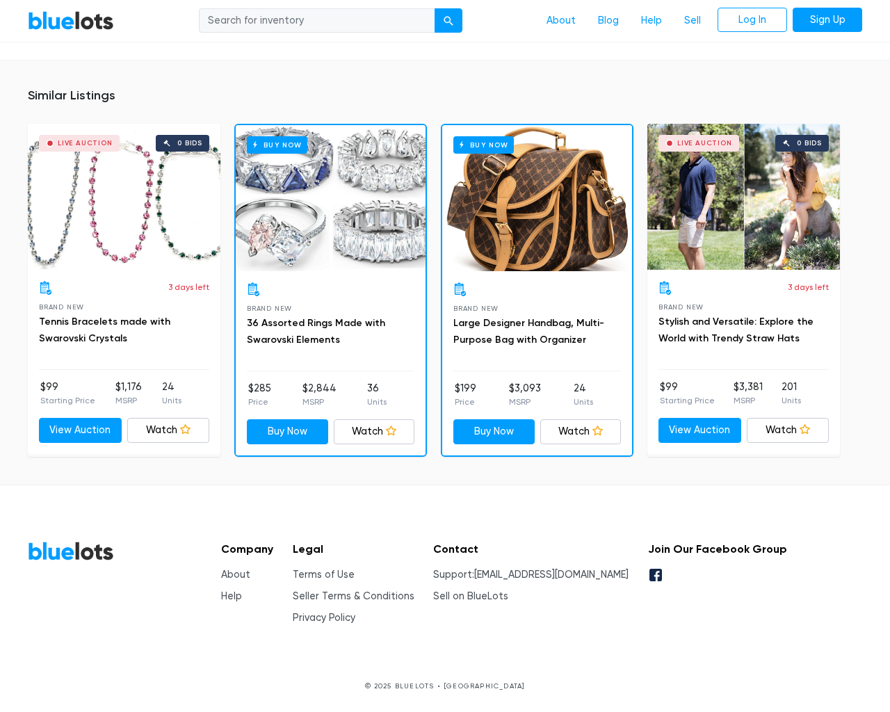
type input "the"
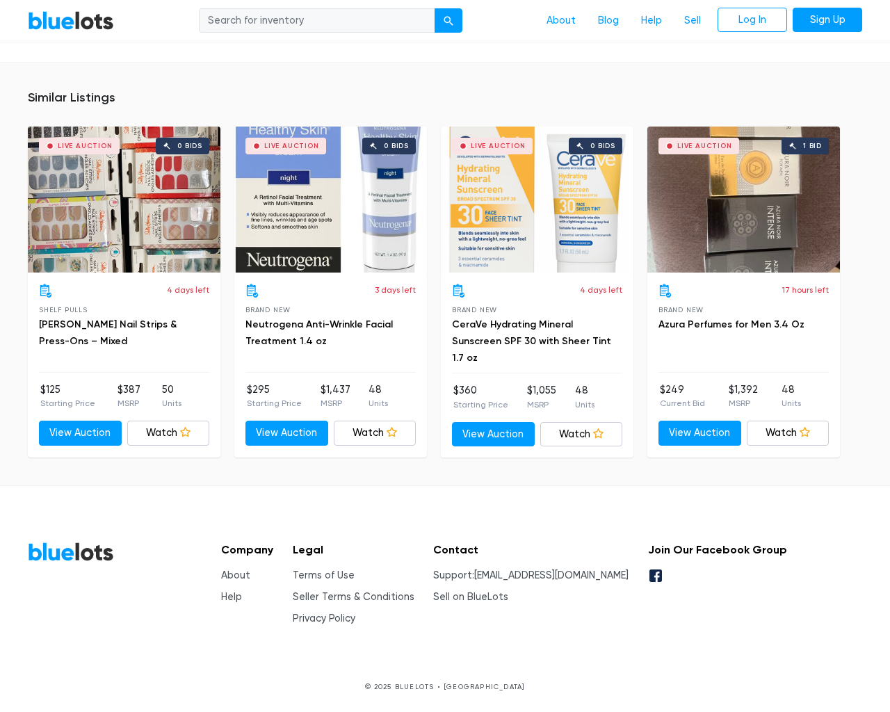
scroll to position [956, 0]
type input "the"
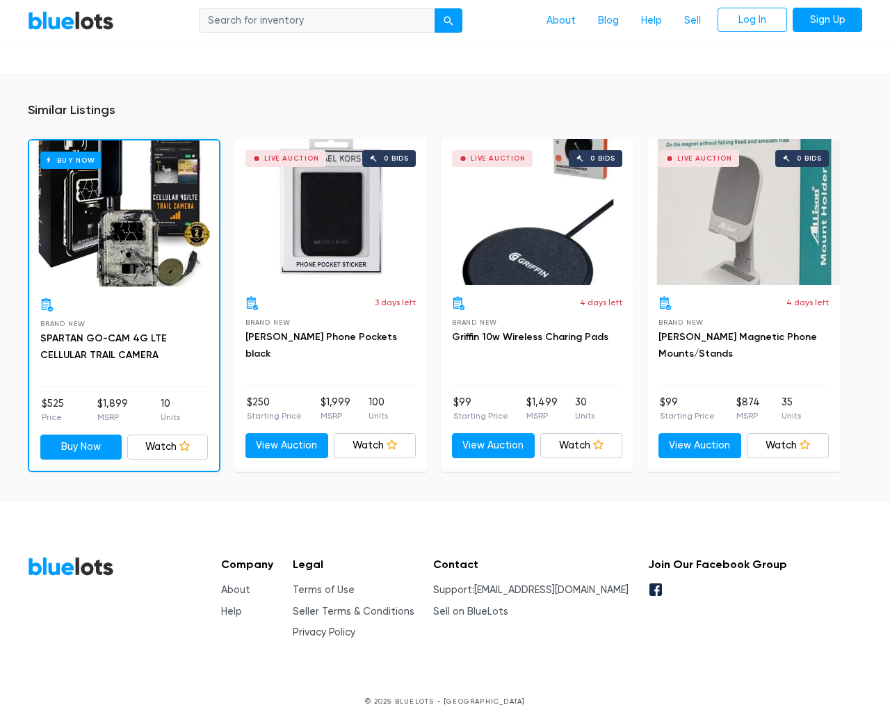
scroll to position [1037, 0]
type input "the"
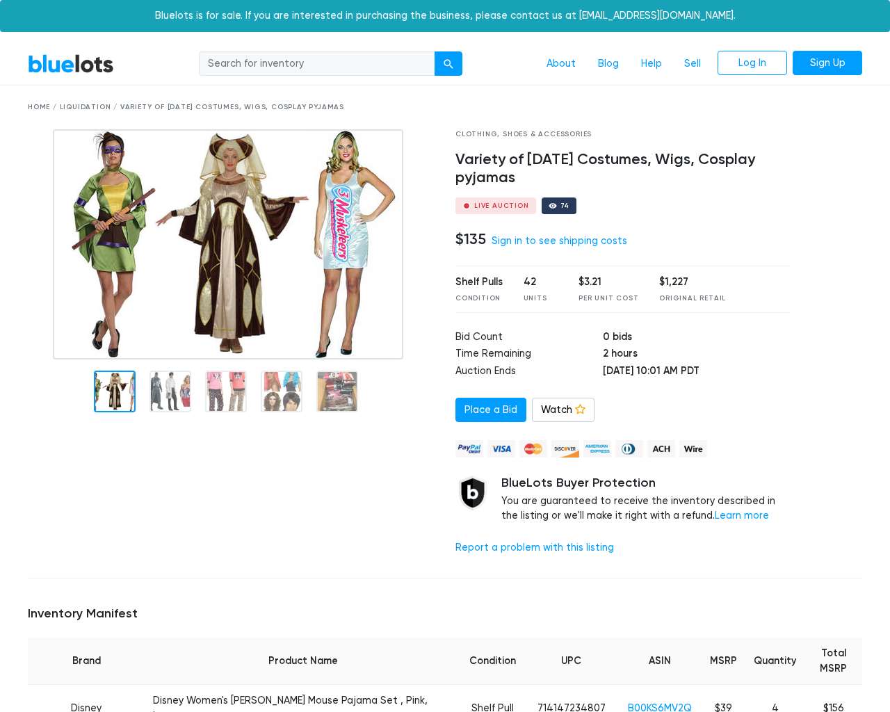
scroll to position [1538, 0]
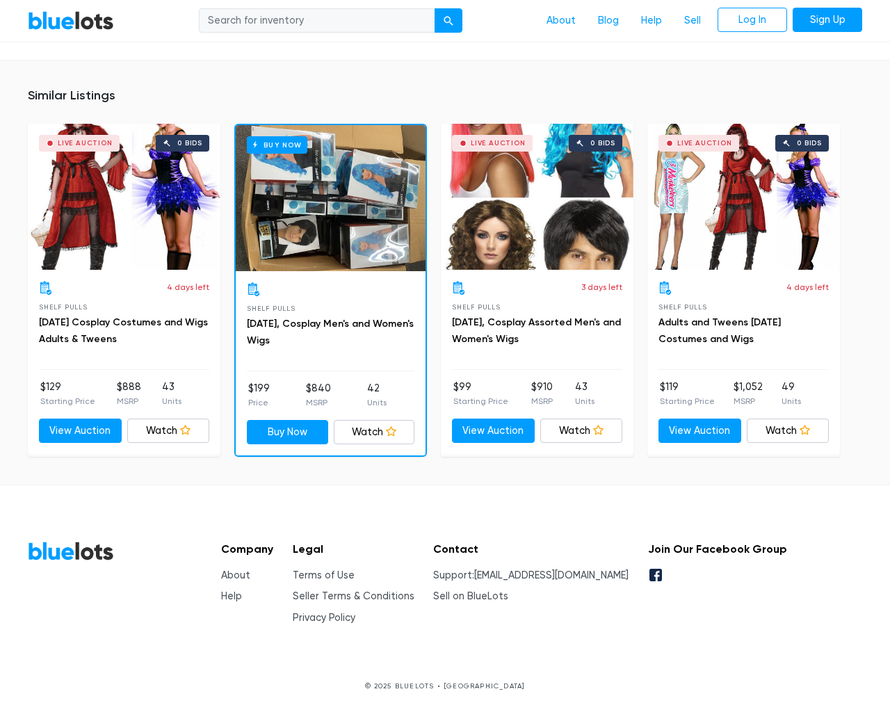
type input "the"
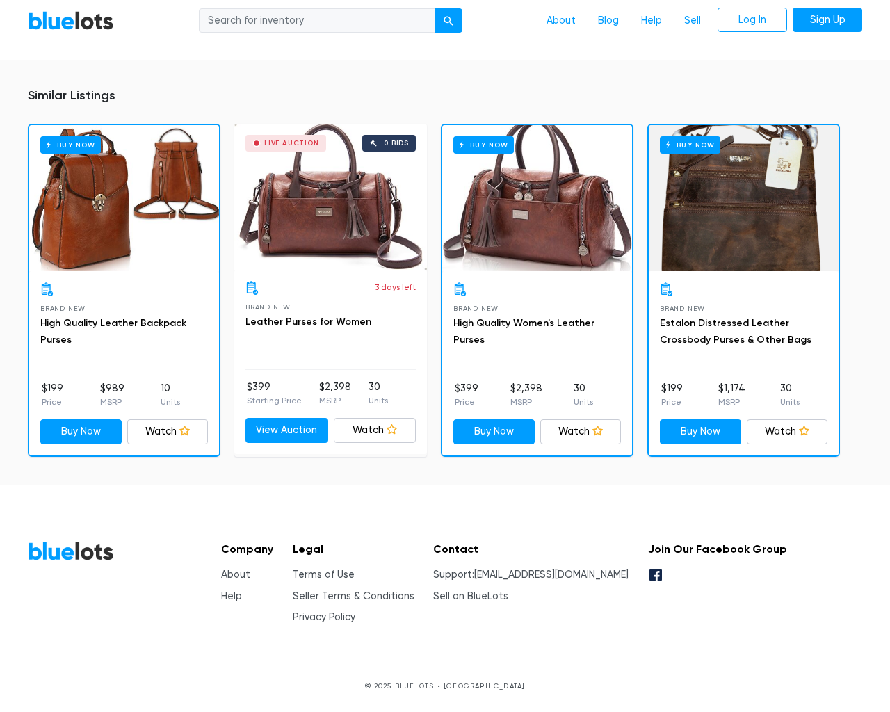
scroll to position [914, 0]
type input "the"
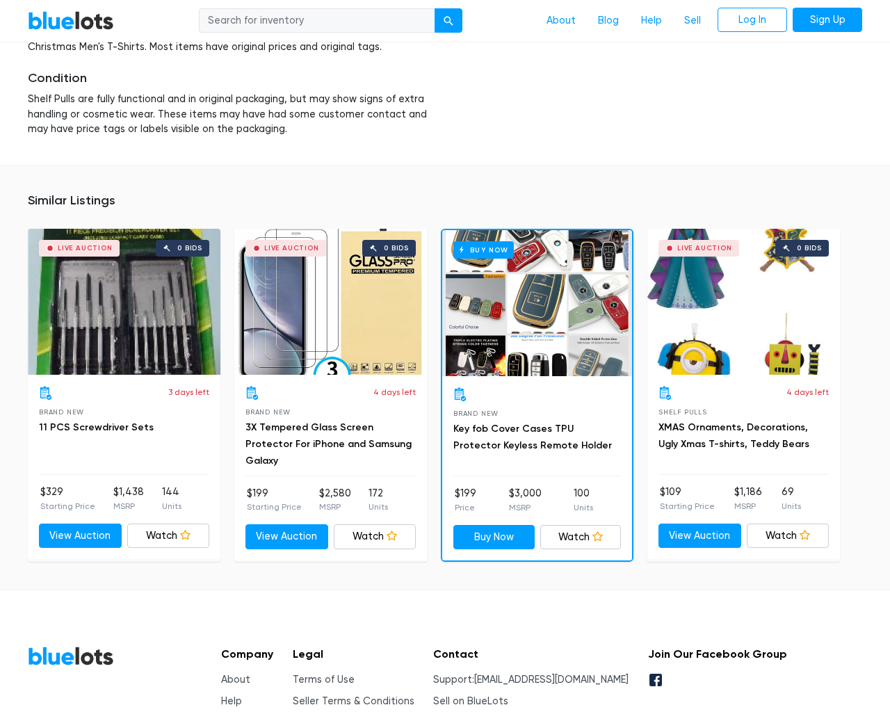
scroll to position [1920, 0]
type input "the"
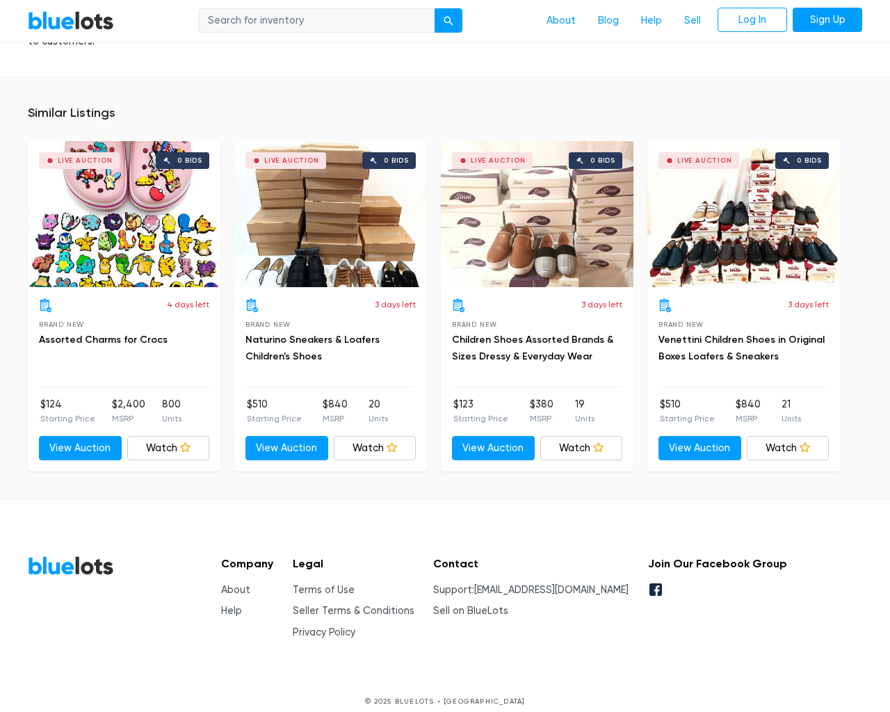
scroll to position [929, 0]
type input "the"
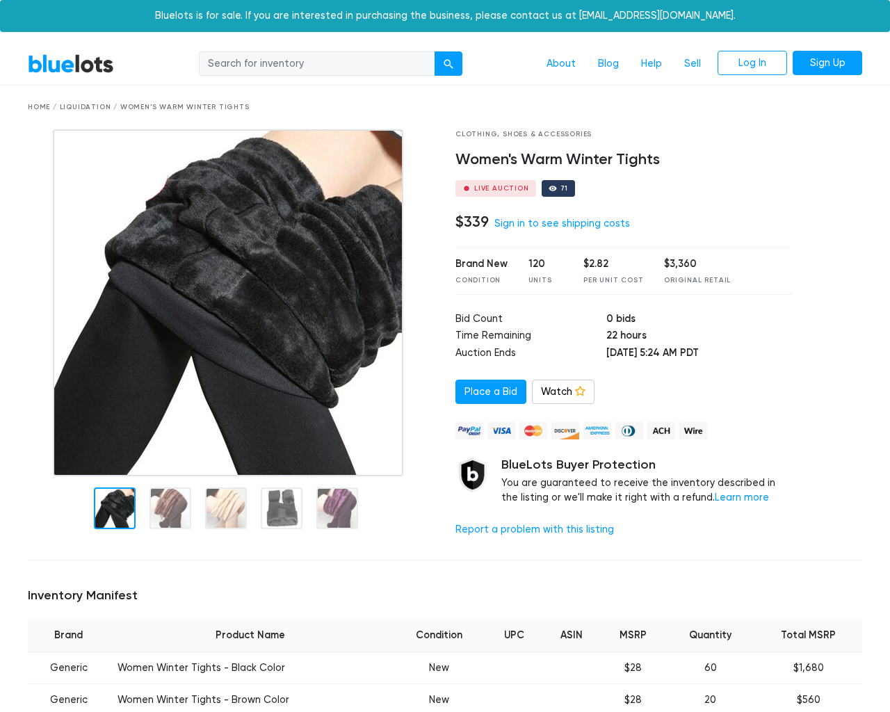
scroll to position [993, 0]
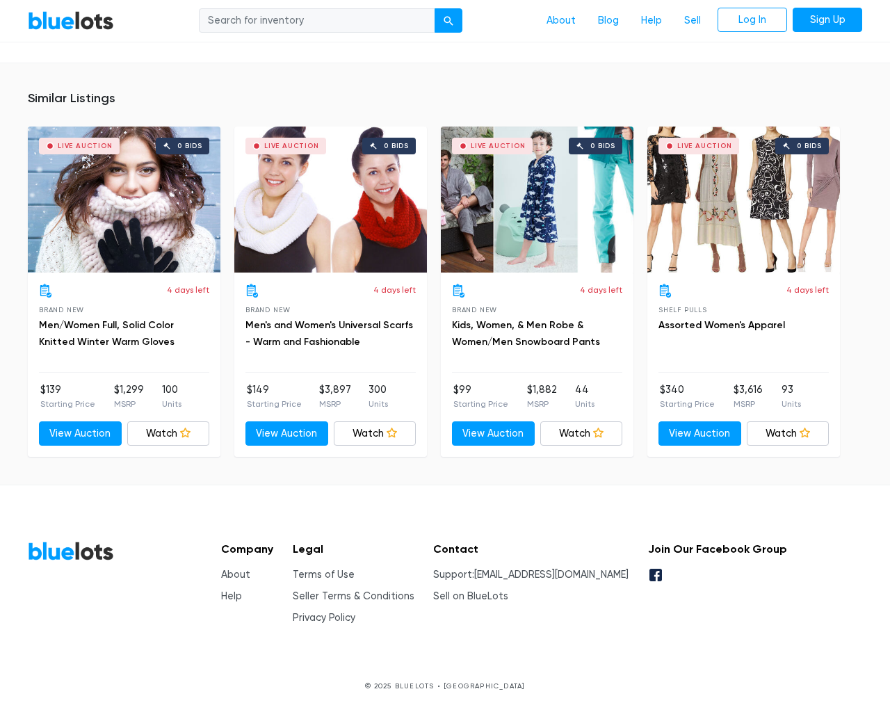
type input "the"
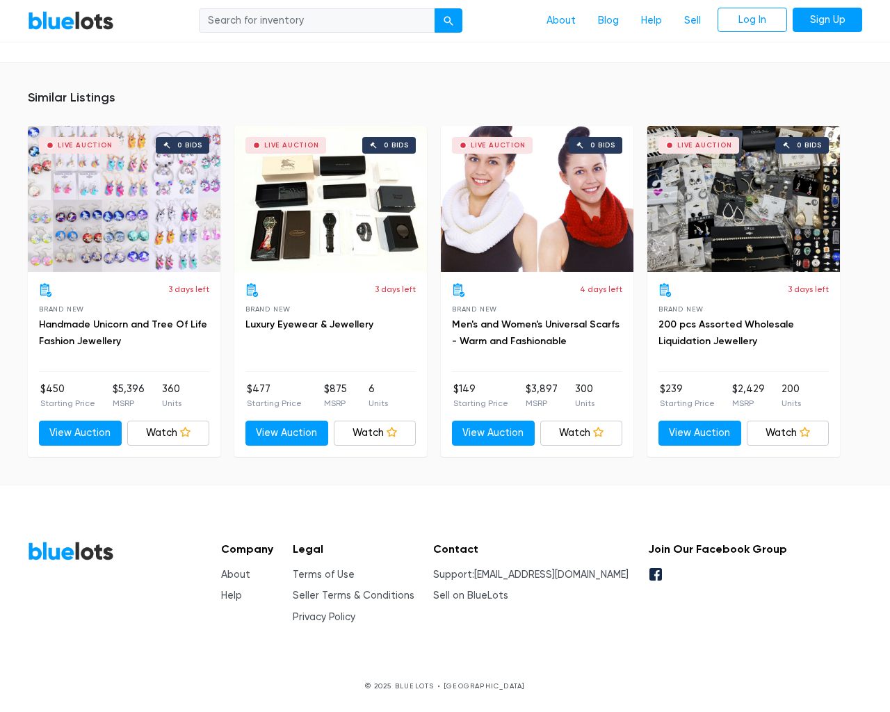
scroll to position [899, 0]
type input "the"
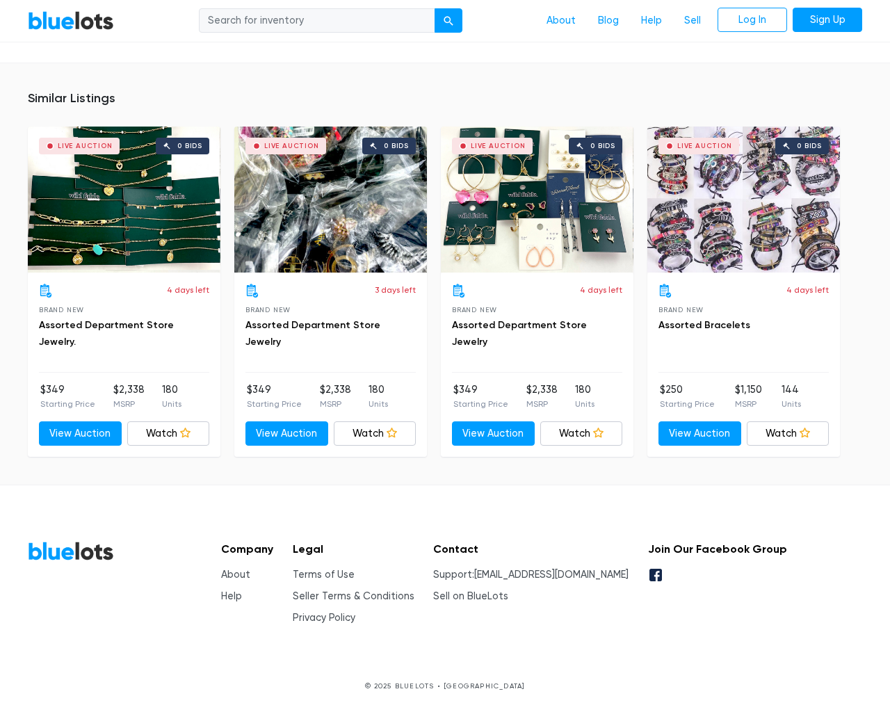
scroll to position [941, 0]
type input "the"
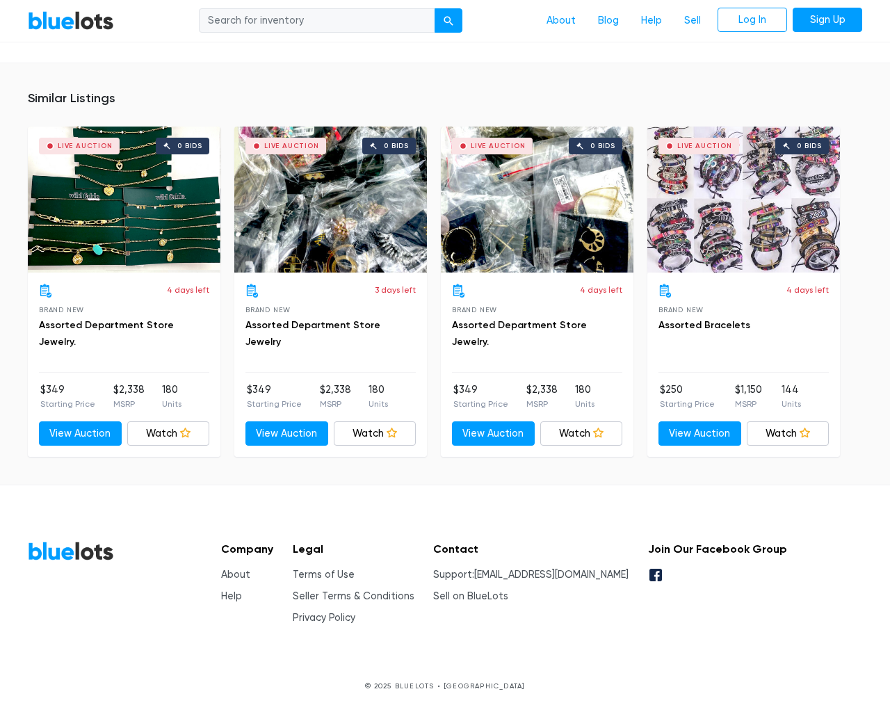
scroll to position [941, 0]
type input "the"
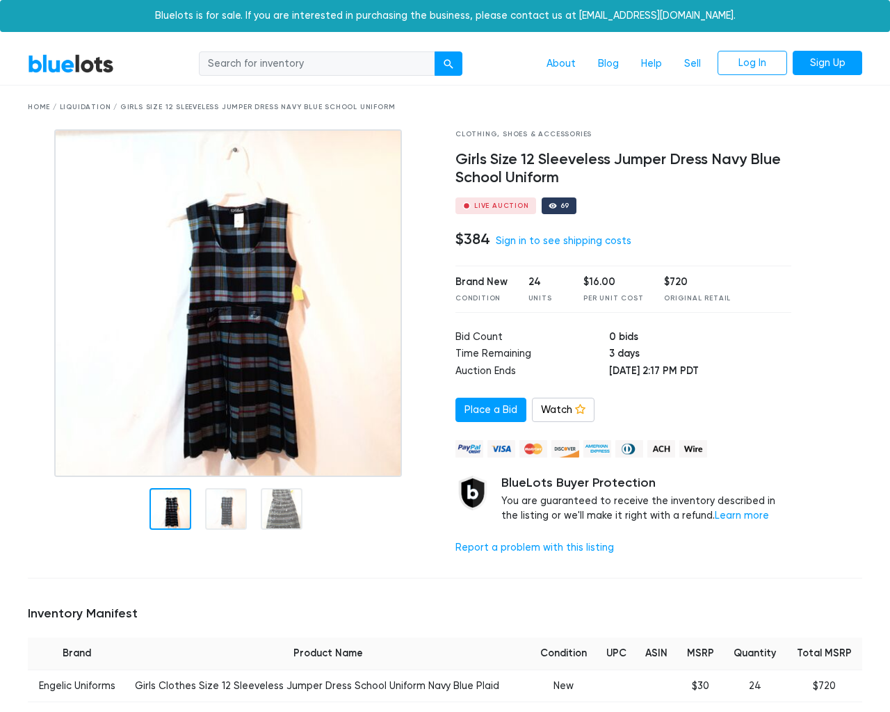
scroll to position [901, 0]
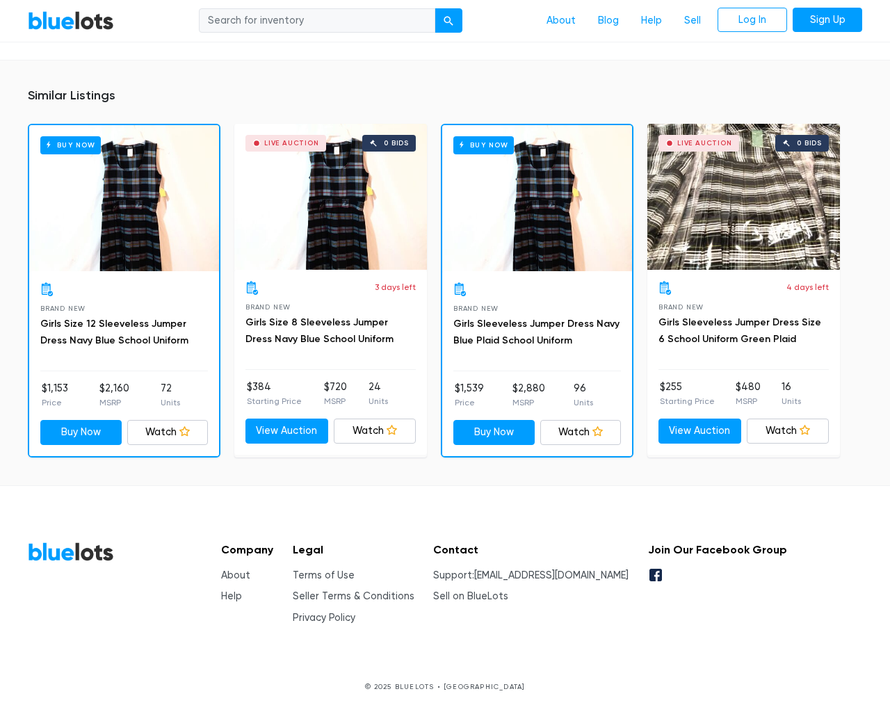
type input "the"
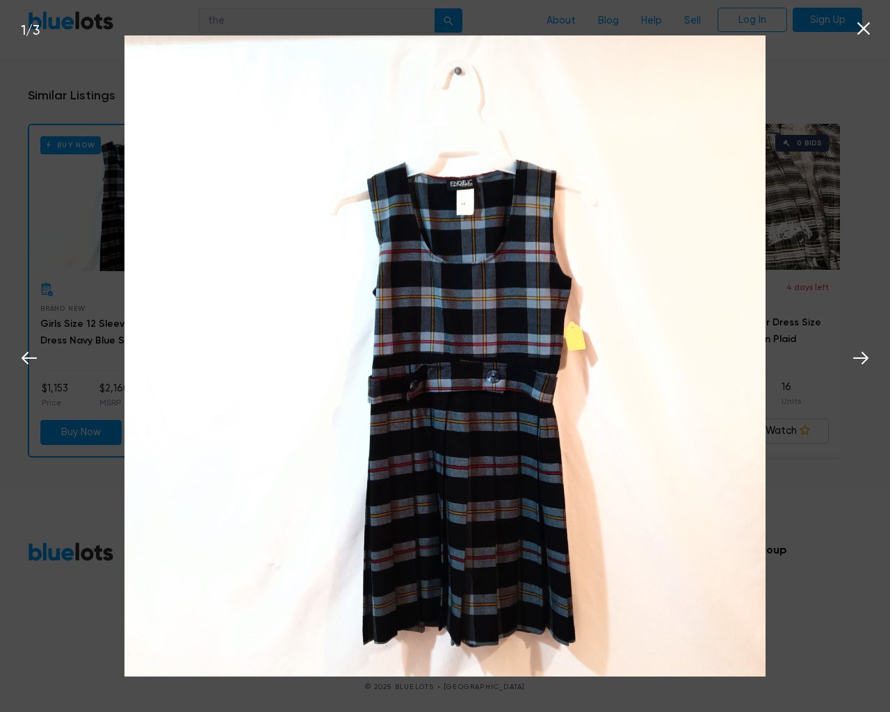
scroll to position [902, 0]
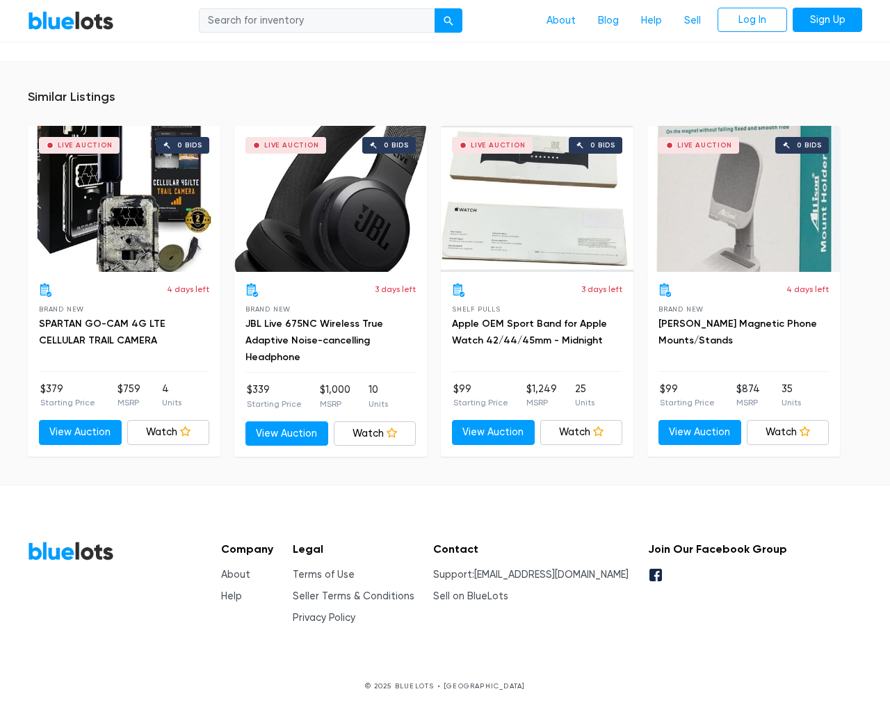
scroll to position [1006, 0]
type input "the"
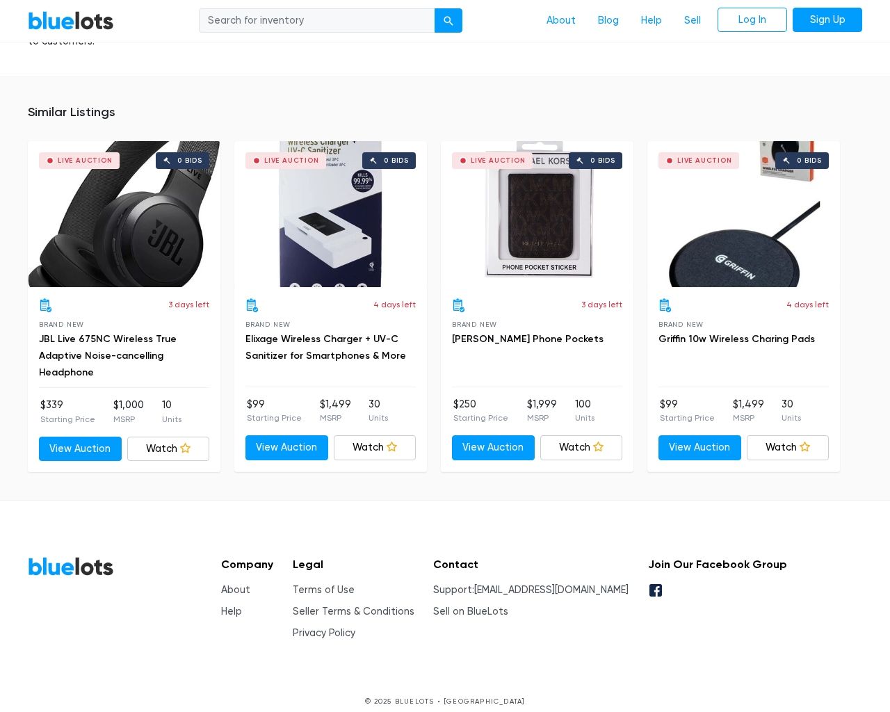
scroll to position [867, 0]
type input "the"
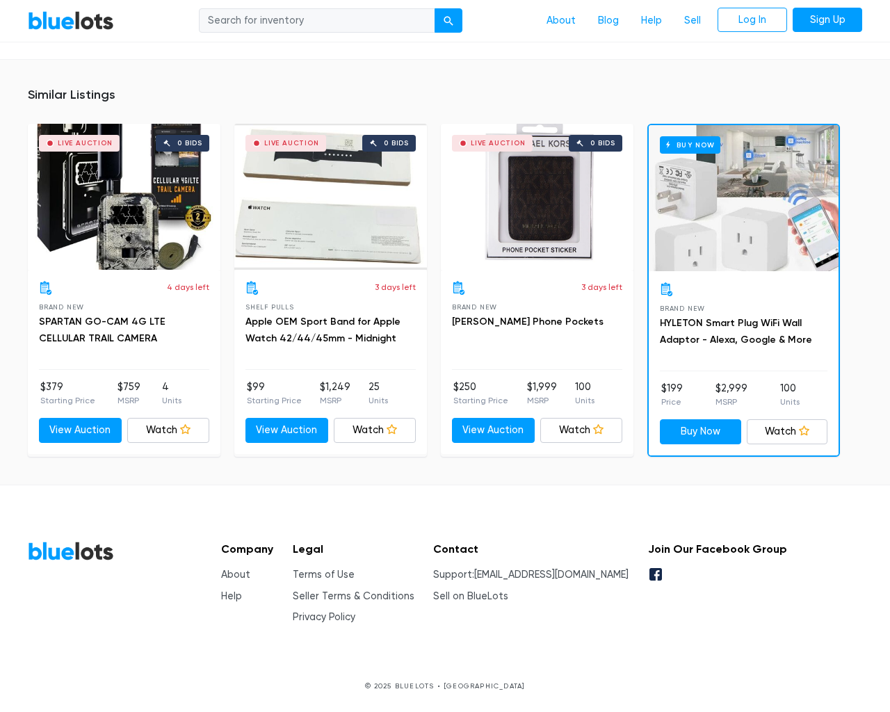
scroll to position [1008, 0]
type input "the"
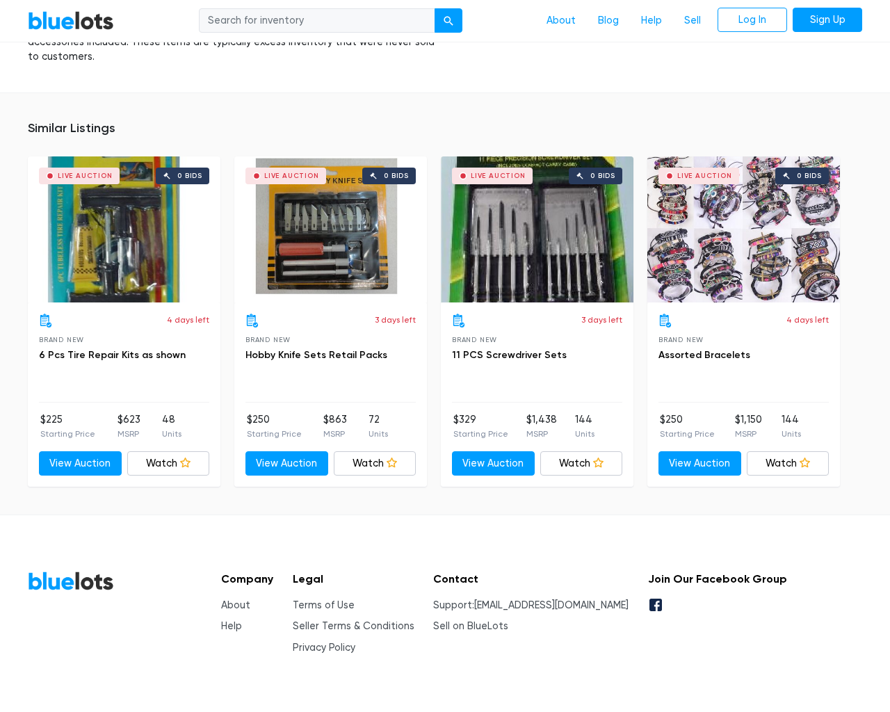
scroll to position [866, 0]
type input "the"
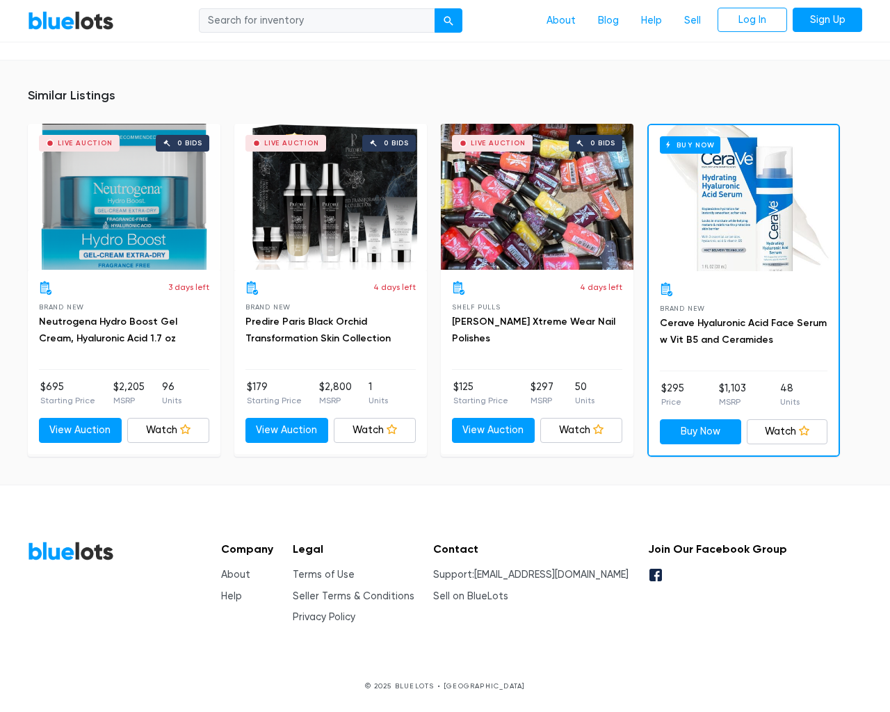
scroll to position [914, 0]
type input "the"
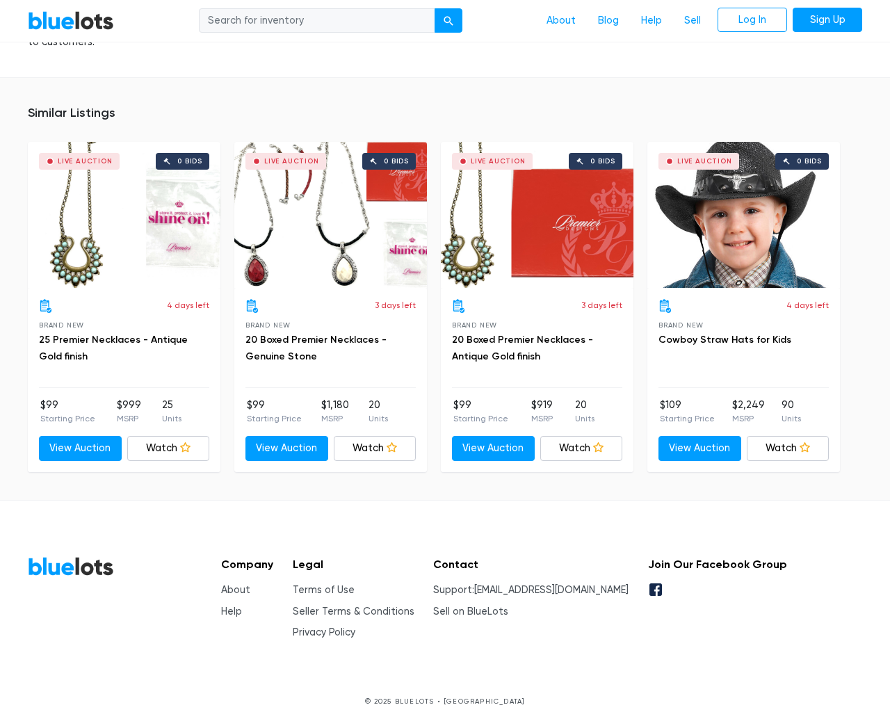
scroll to position [990, 0]
type input "the"
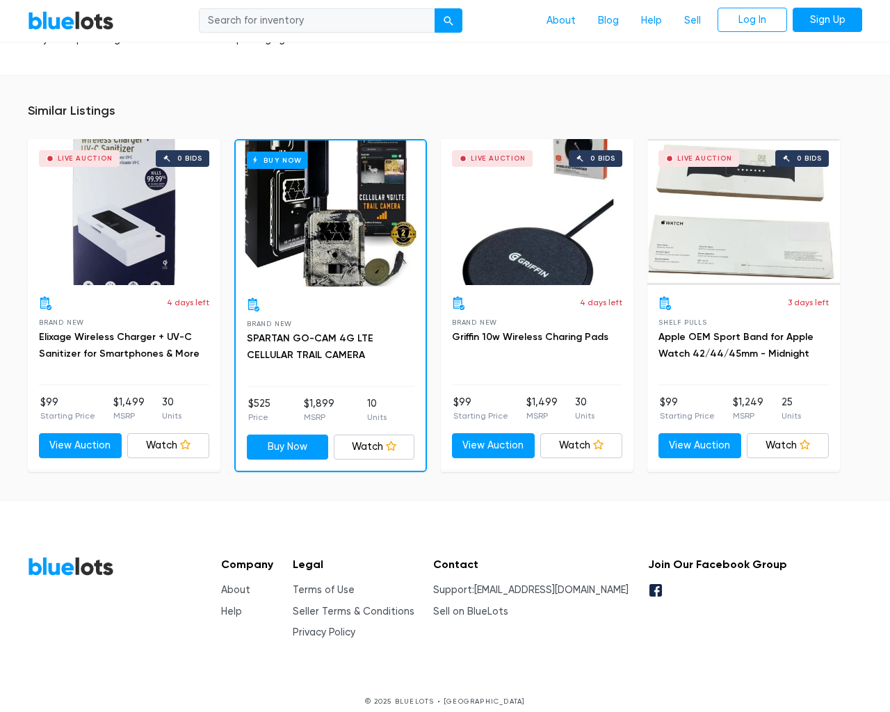
scroll to position [992, 0]
type input "the"
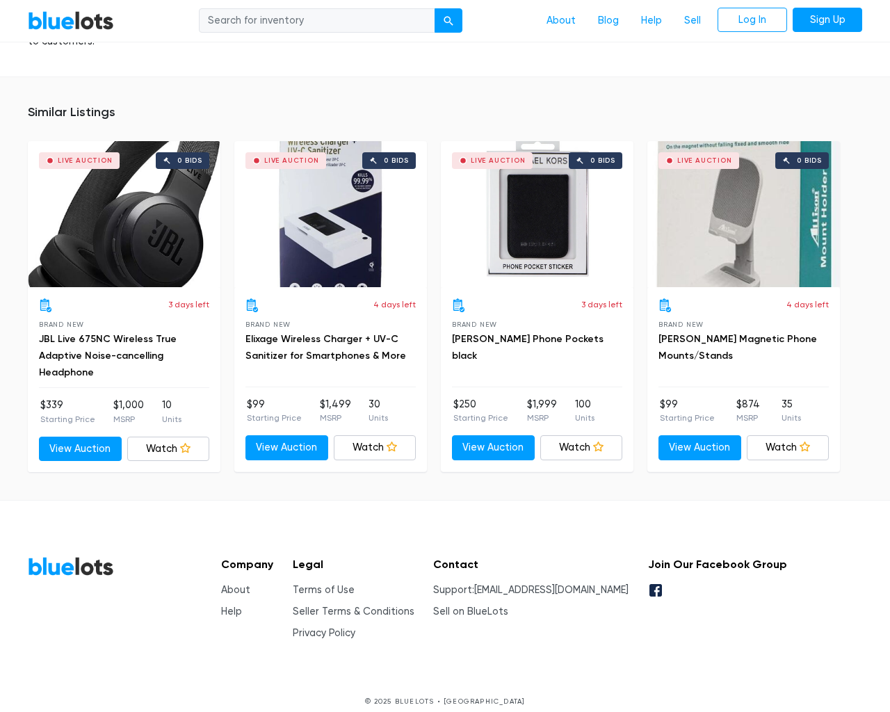
scroll to position [867, 0]
type input "the"
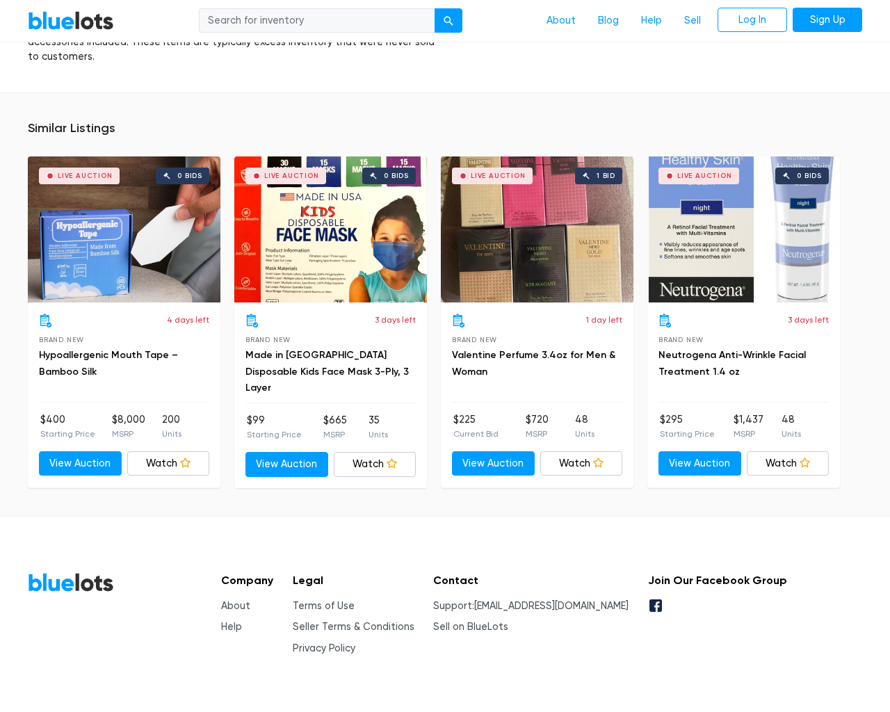
scroll to position [911, 0]
type input "the"
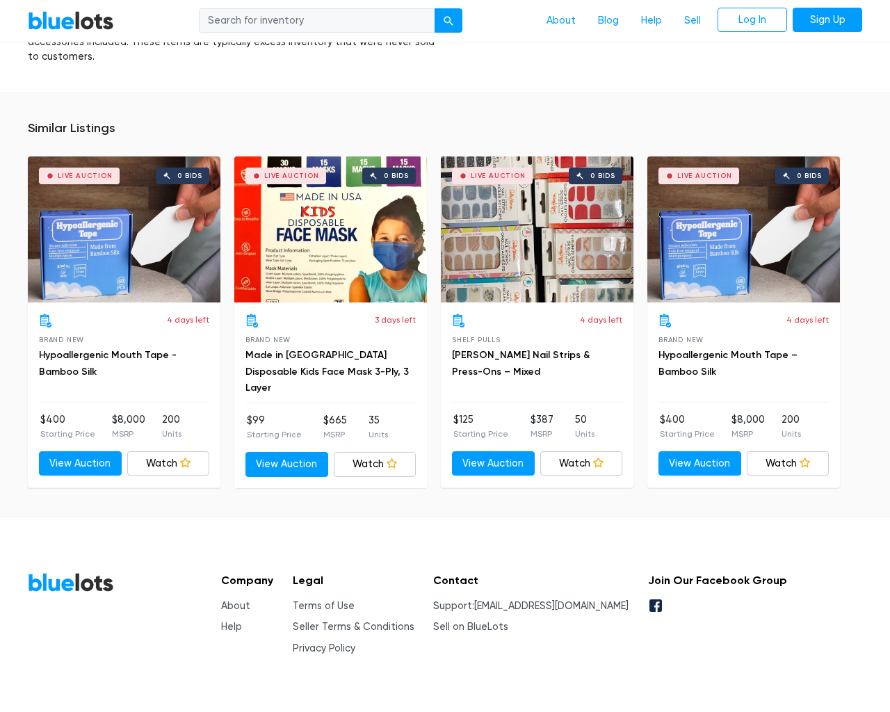
scroll to position [911, 0]
type input "the"
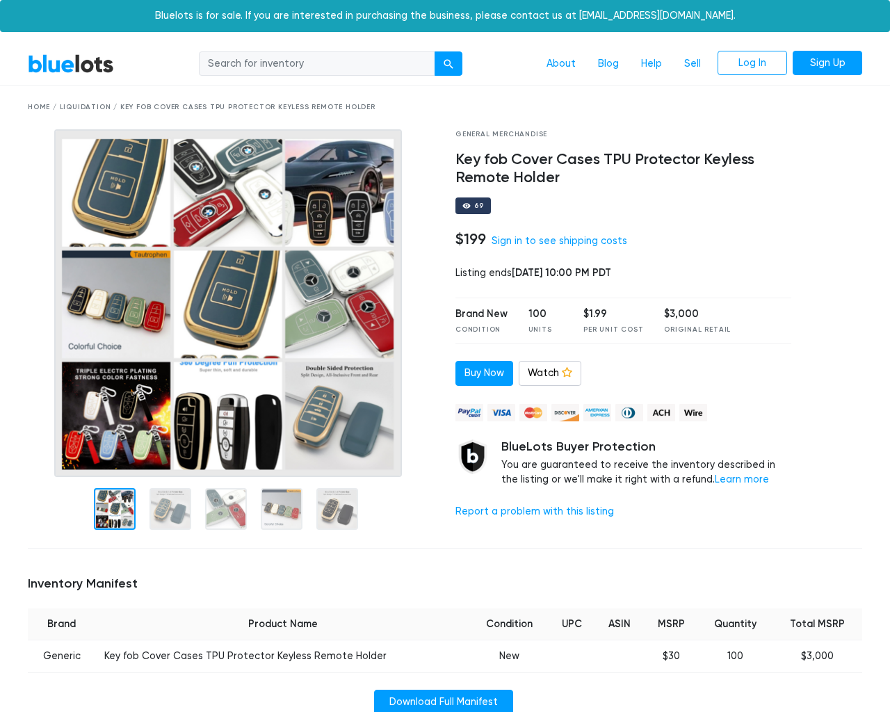
scroll to position [960, 0]
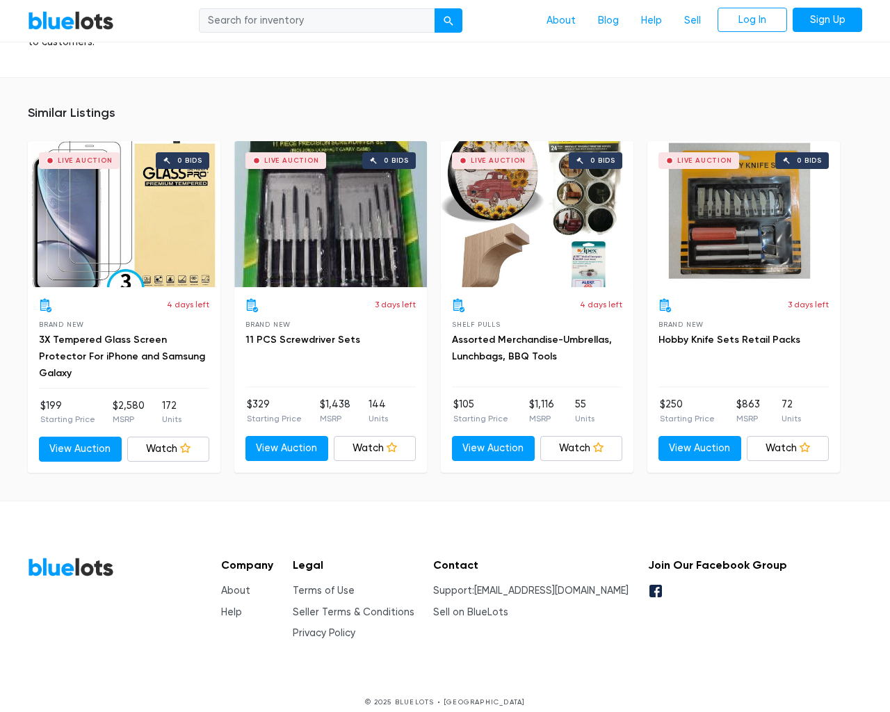
type input "the"
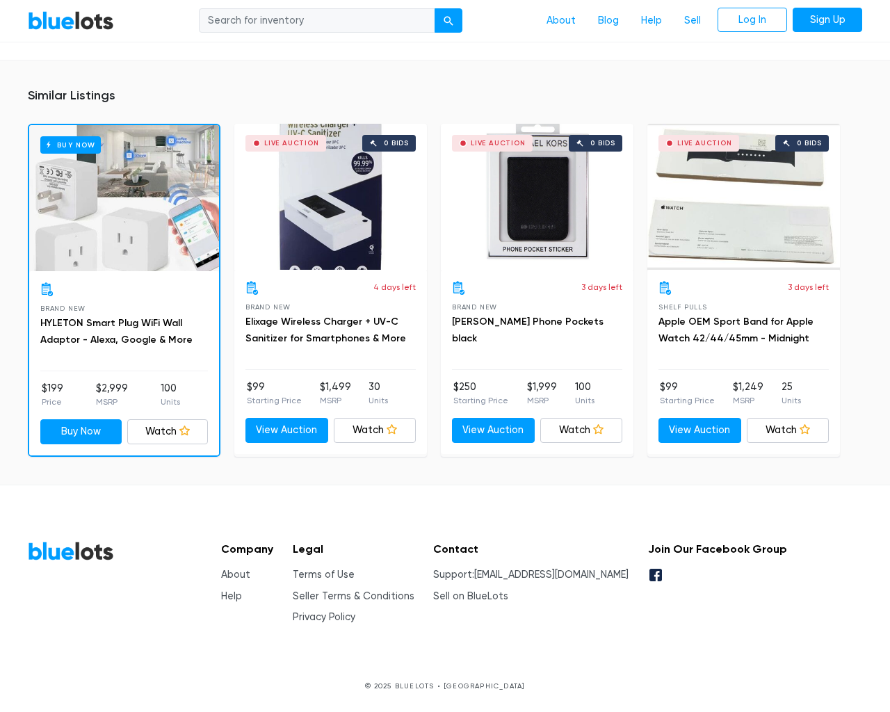
scroll to position [1007, 0]
type input "the"
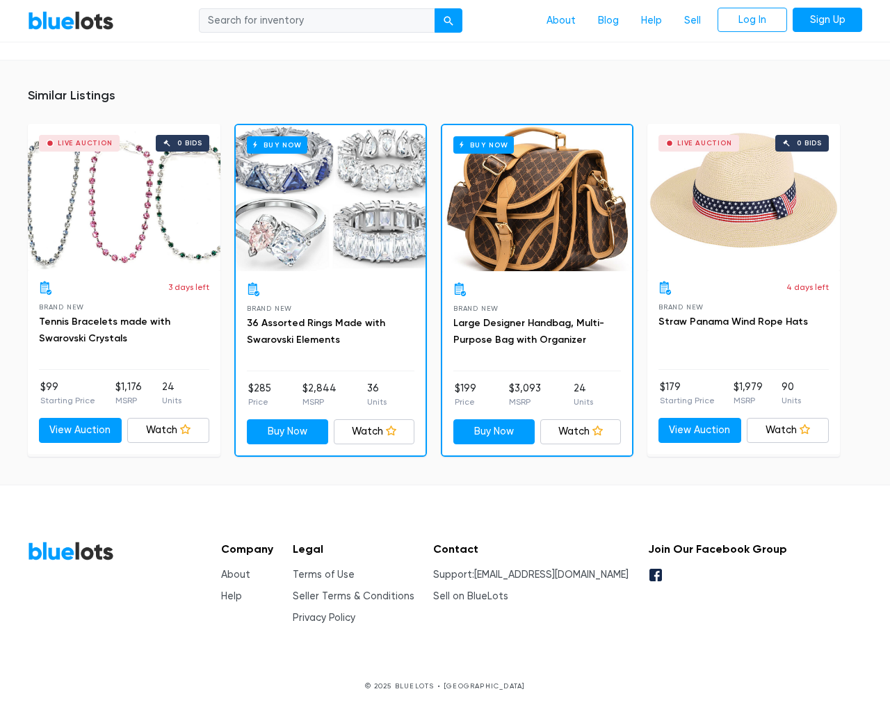
scroll to position [962, 0]
type input "the"
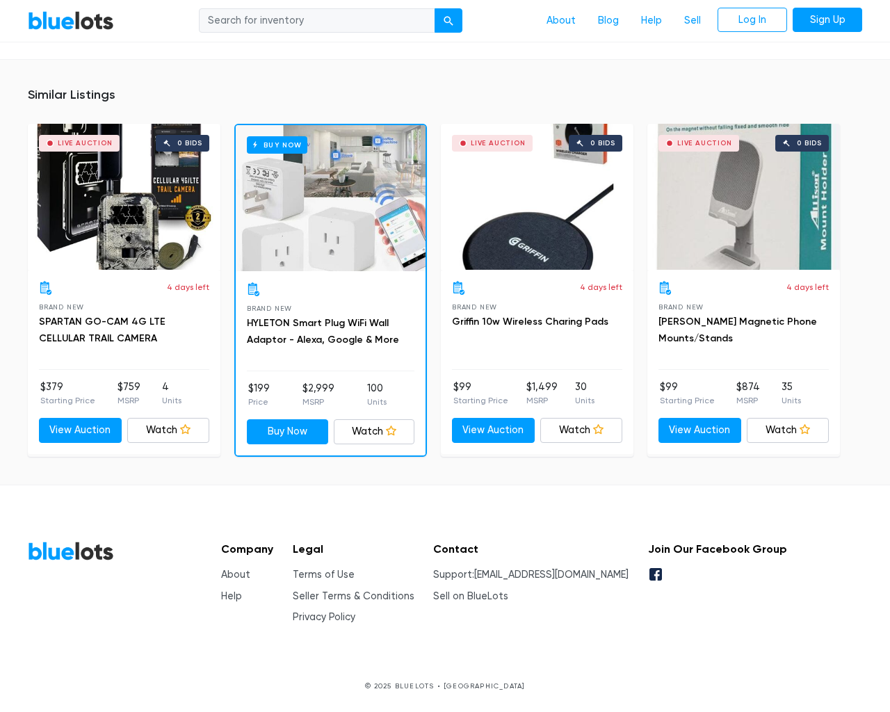
scroll to position [1008, 0]
type input "the"
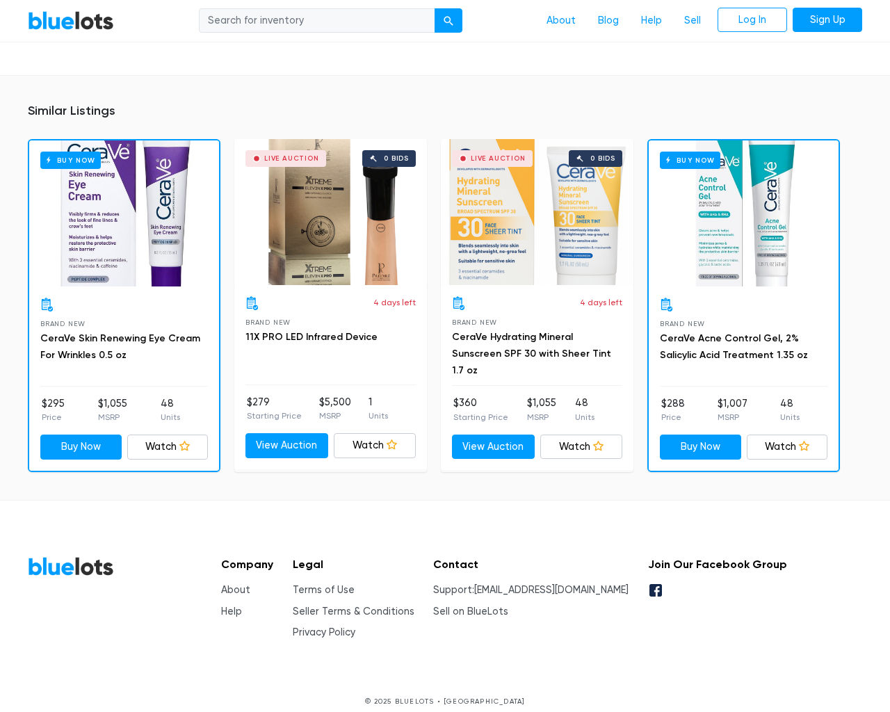
scroll to position [992, 0]
type input "the"
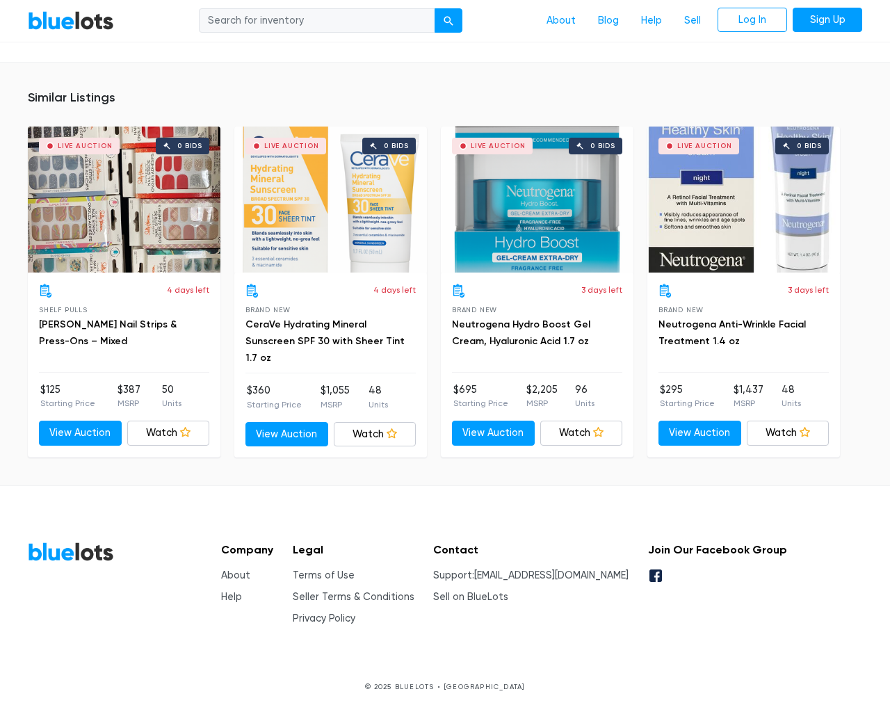
scroll to position [956, 0]
type input "the"
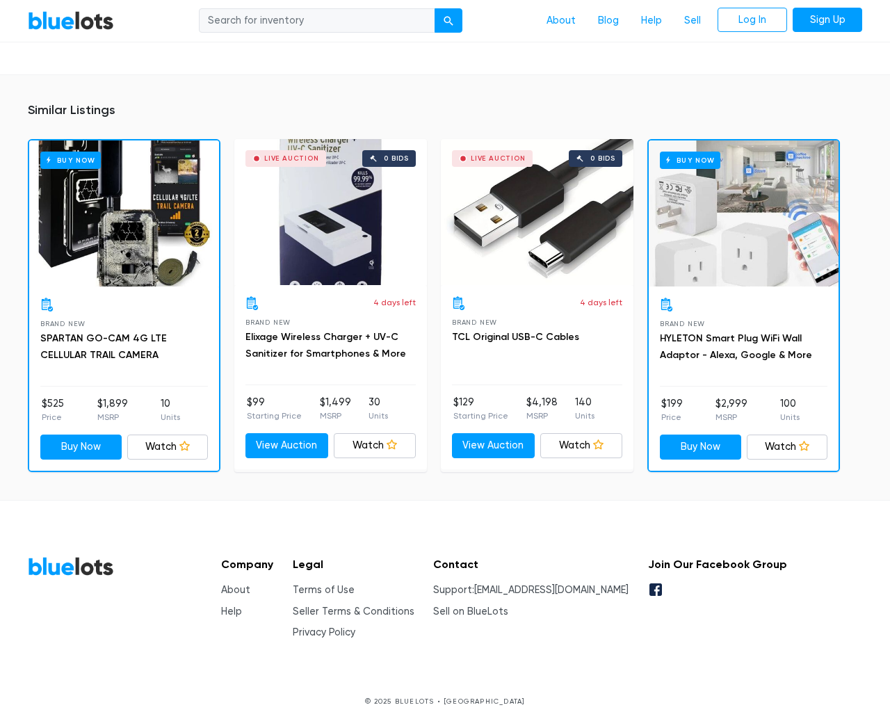
scroll to position [1037, 0]
type input "the"
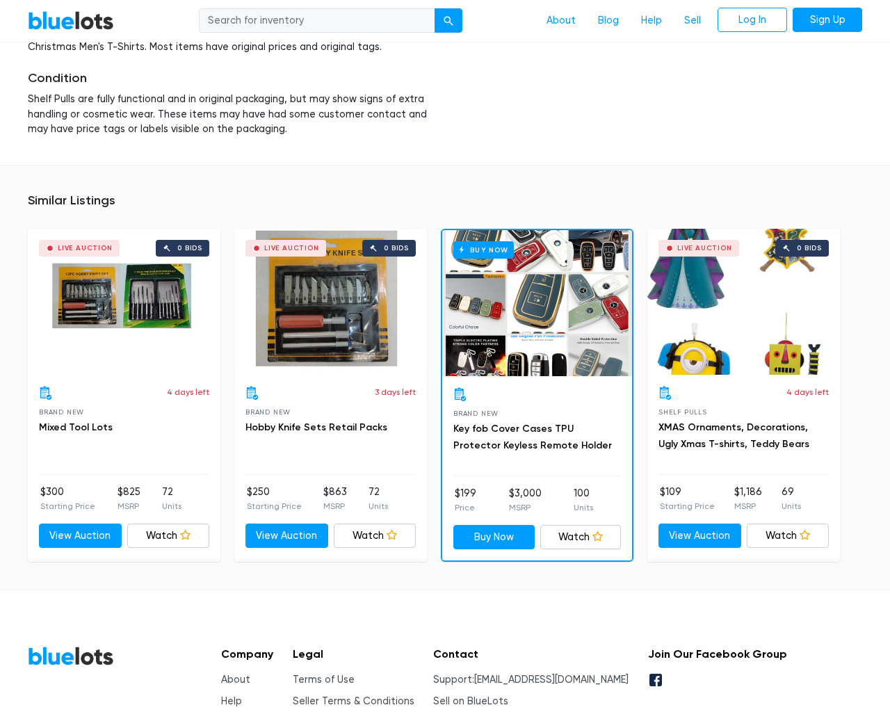
scroll to position [1920, 0]
type input "the"
